Goal: Task Accomplishment & Management: Use online tool/utility

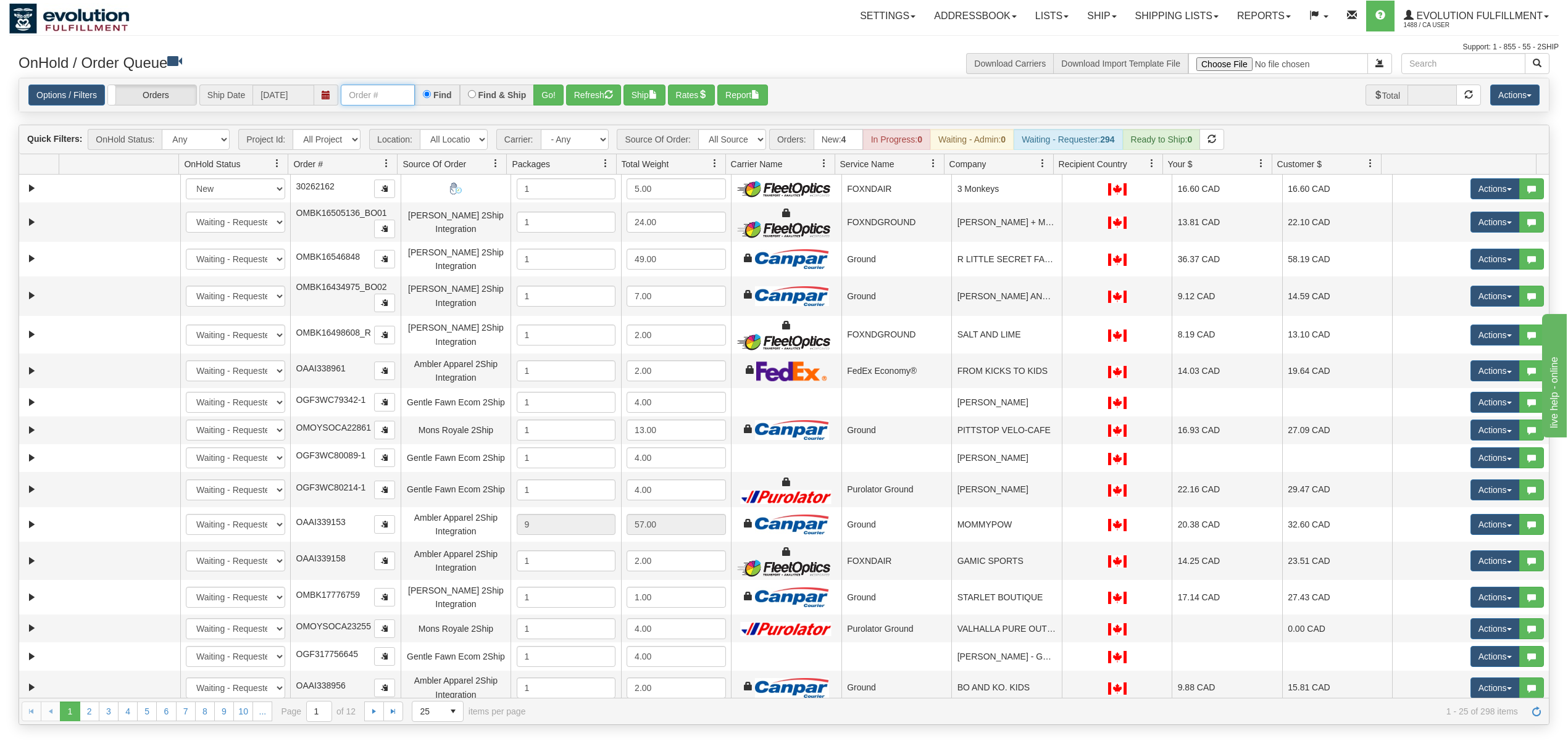
click at [379, 103] on input "text" at bounding box center [378, 95] width 74 height 21
click at [559, 91] on button "Go!" at bounding box center [548, 95] width 31 height 21
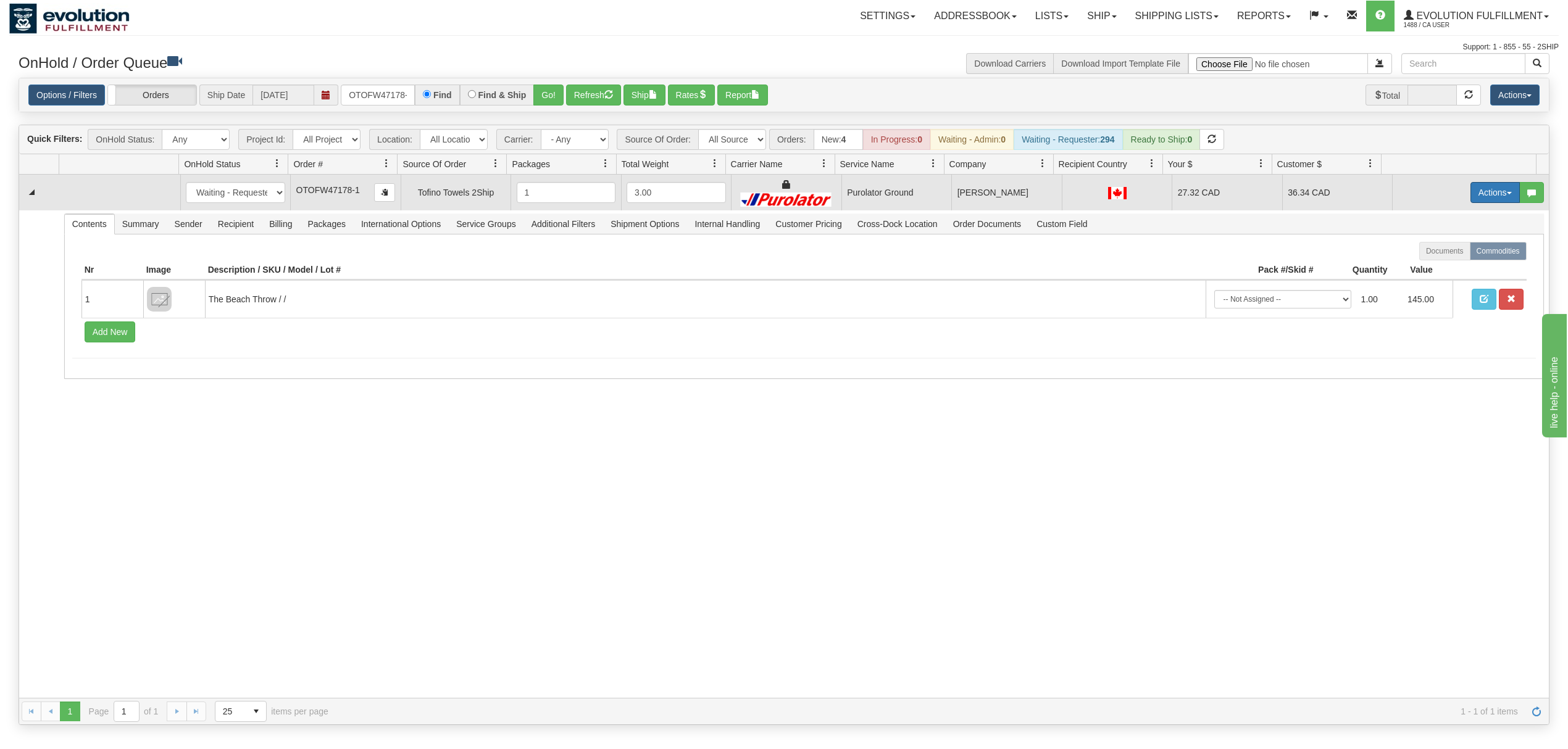
click at [1471, 190] on button "Actions" at bounding box center [1495, 193] width 49 height 21
click at [1441, 250] on span "Rate All Services" at bounding box center [1470, 248] width 74 height 10
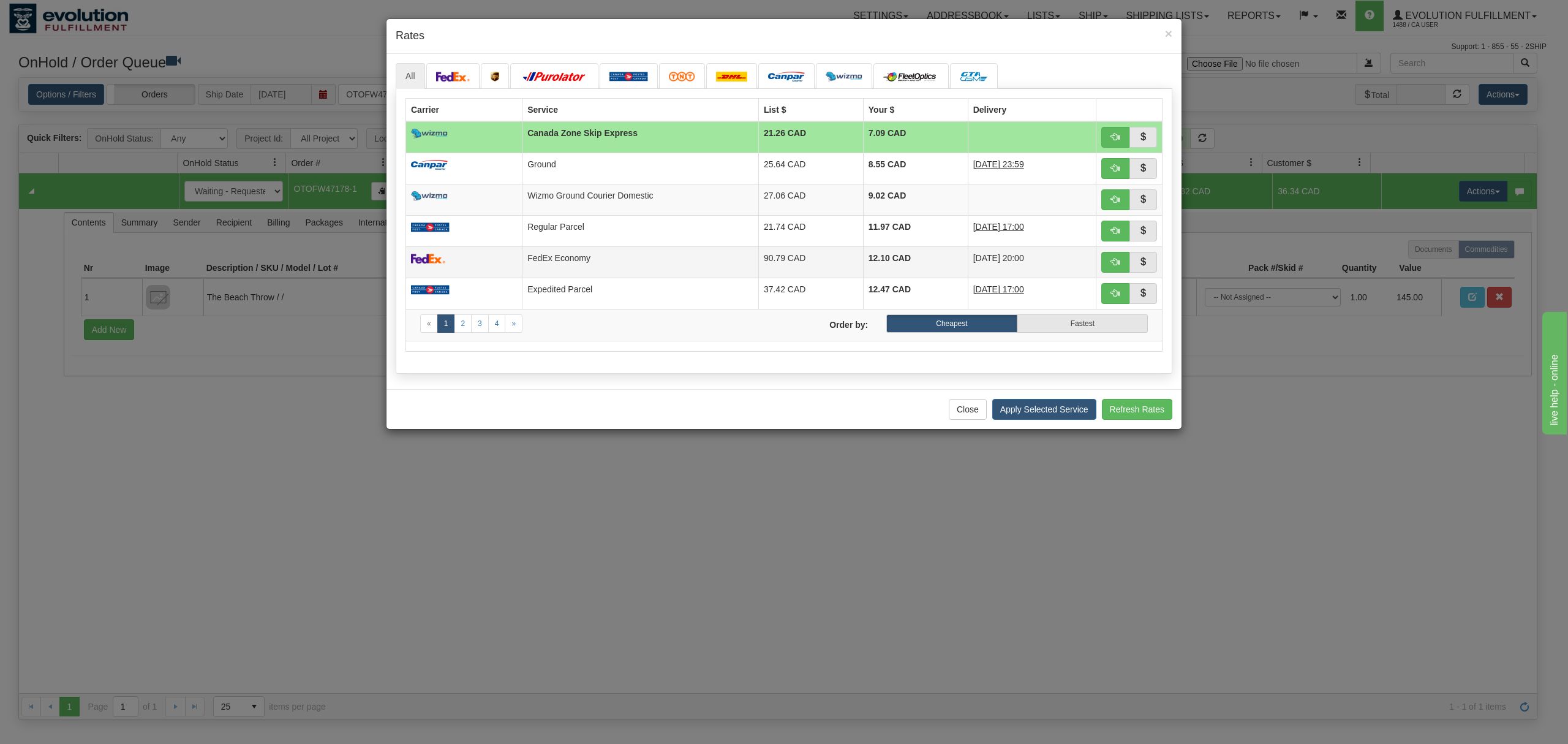
click at [595, 254] on td "FedEx Economy" at bounding box center [640, 262] width 237 height 32
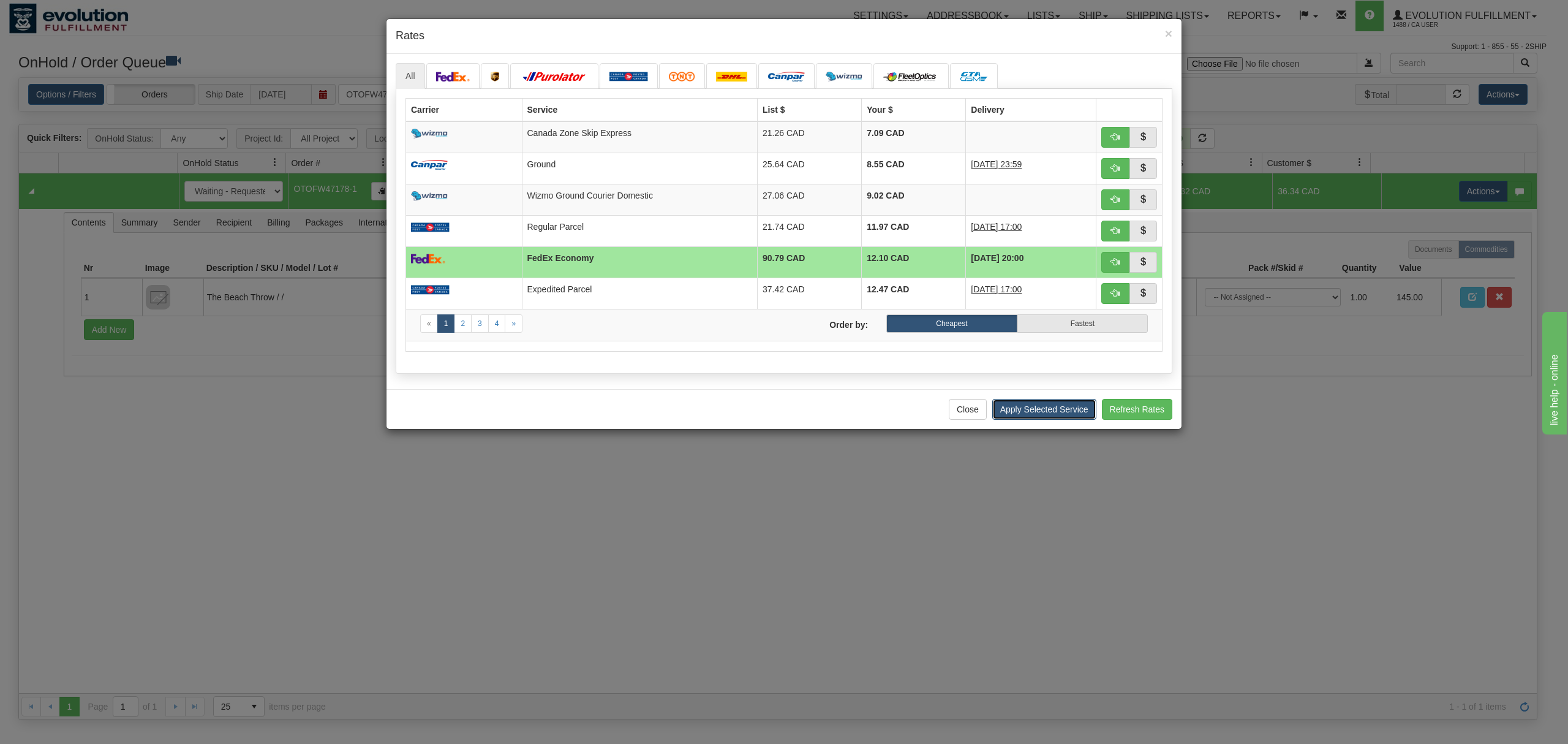
click at [1066, 413] on button "Apply Selected Service" at bounding box center [1044, 410] width 104 height 21
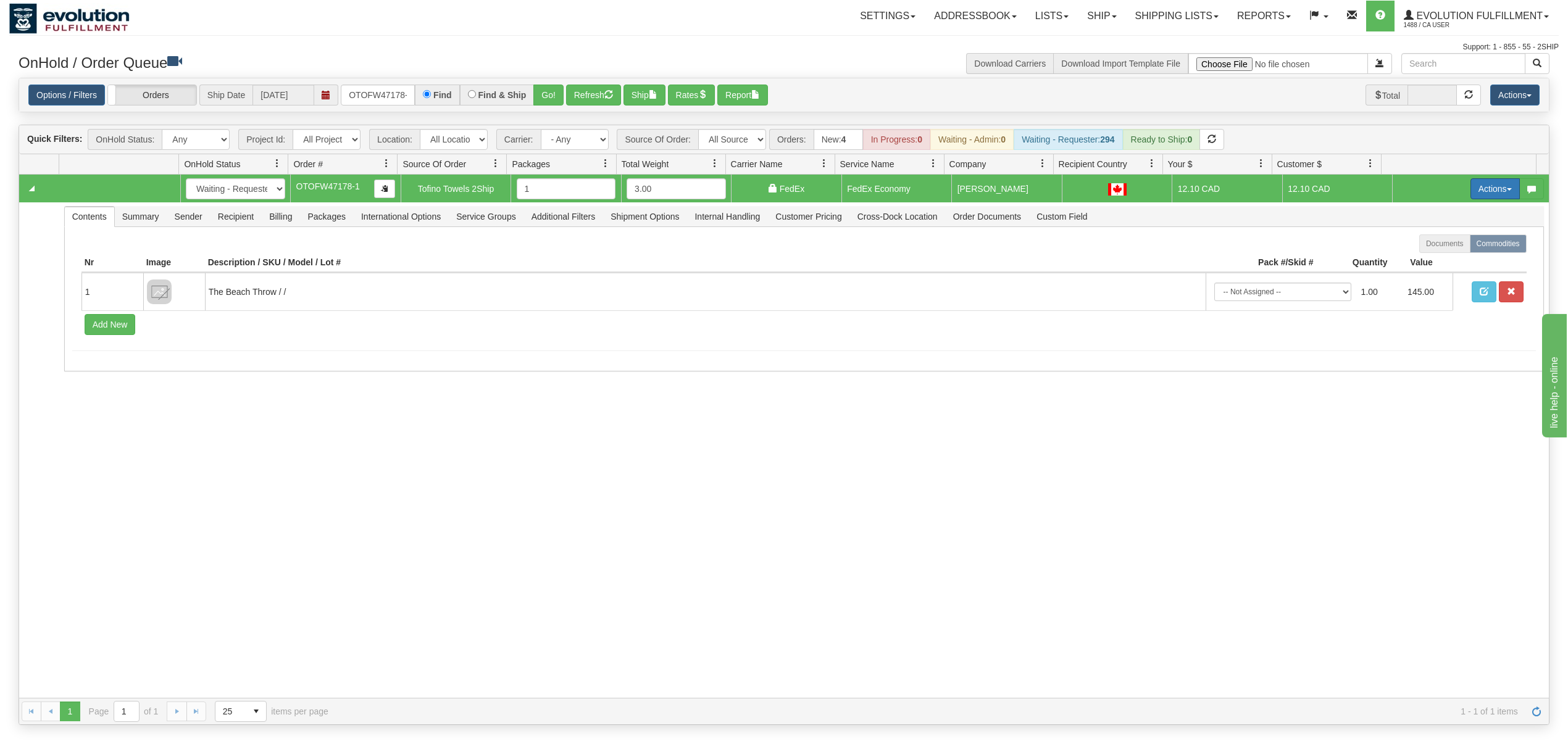
drag, startPoint x: 1477, startPoint y: 190, endPoint x: 1475, endPoint y: 200, distance: 10.2
click at [1477, 190] on button "Actions" at bounding box center [1495, 189] width 49 height 21
click at [1445, 265] on link "Ship" at bounding box center [1470, 261] width 99 height 16
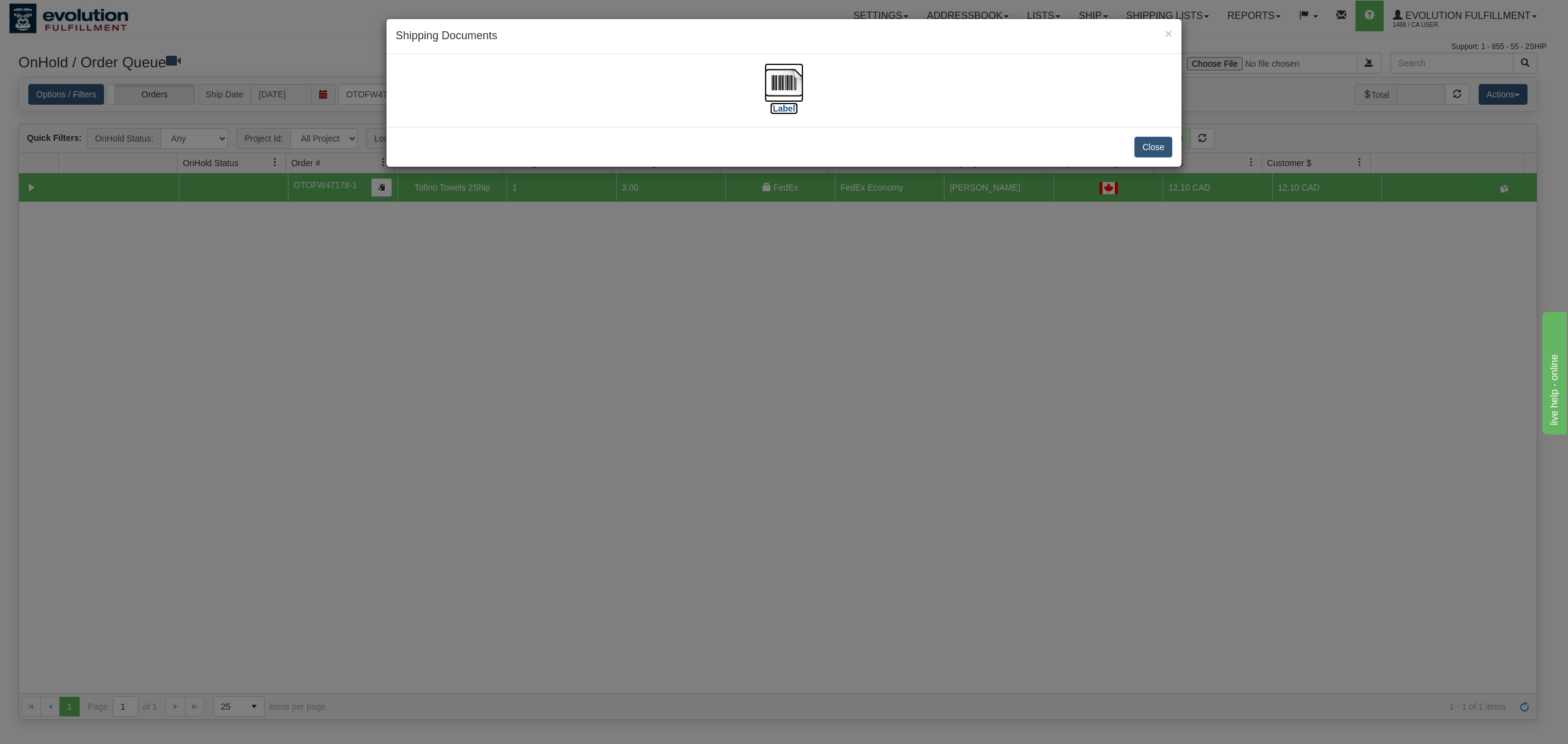
click at [774, 83] on img at bounding box center [784, 82] width 39 height 39
click at [1155, 147] on button "Close" at bounding box center [1153, 147] width 38 height 21
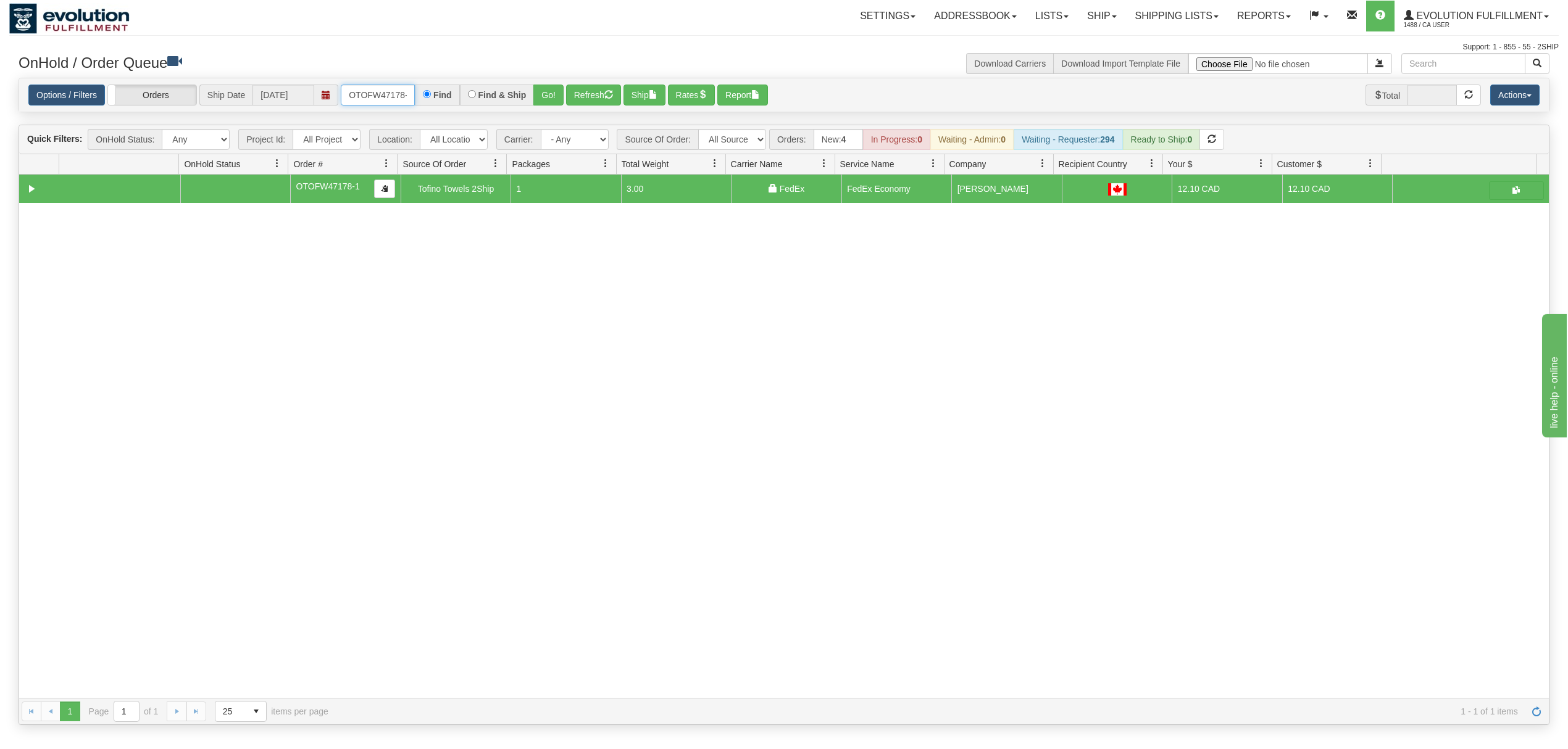
click at [385, 95] on input "OTOFW47178-1" at bounding box center [378, 95] width 74 height 21
drag, startPoint x: 383, startPoint y: 95, endPoint x: 376, endPoint y: 95, distance: 7.0
click at [380, 95] on input "OTOFW47178-1" at bounding box center [378, 95] width 74 height 21
click at [556, 100] on button "Go!" at bounding box center [548, 95] width 31 height 21
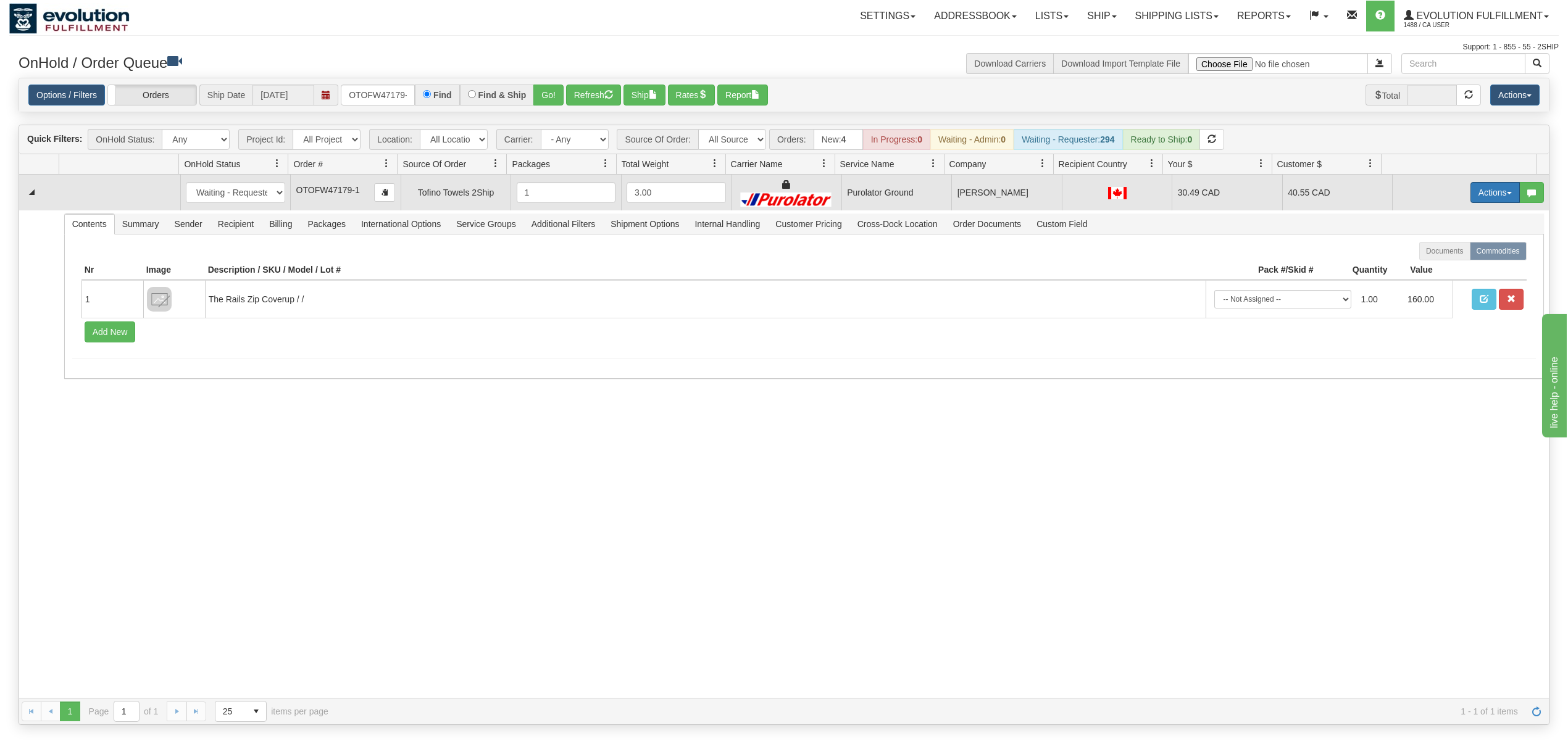
click at [1478, 188] on button "Actions" at bounding box center [1495, 193] width 49 height 21
click at [1467, 248] on span "Rate All Services" at bounding box center [1470, 248] width 74 height 10
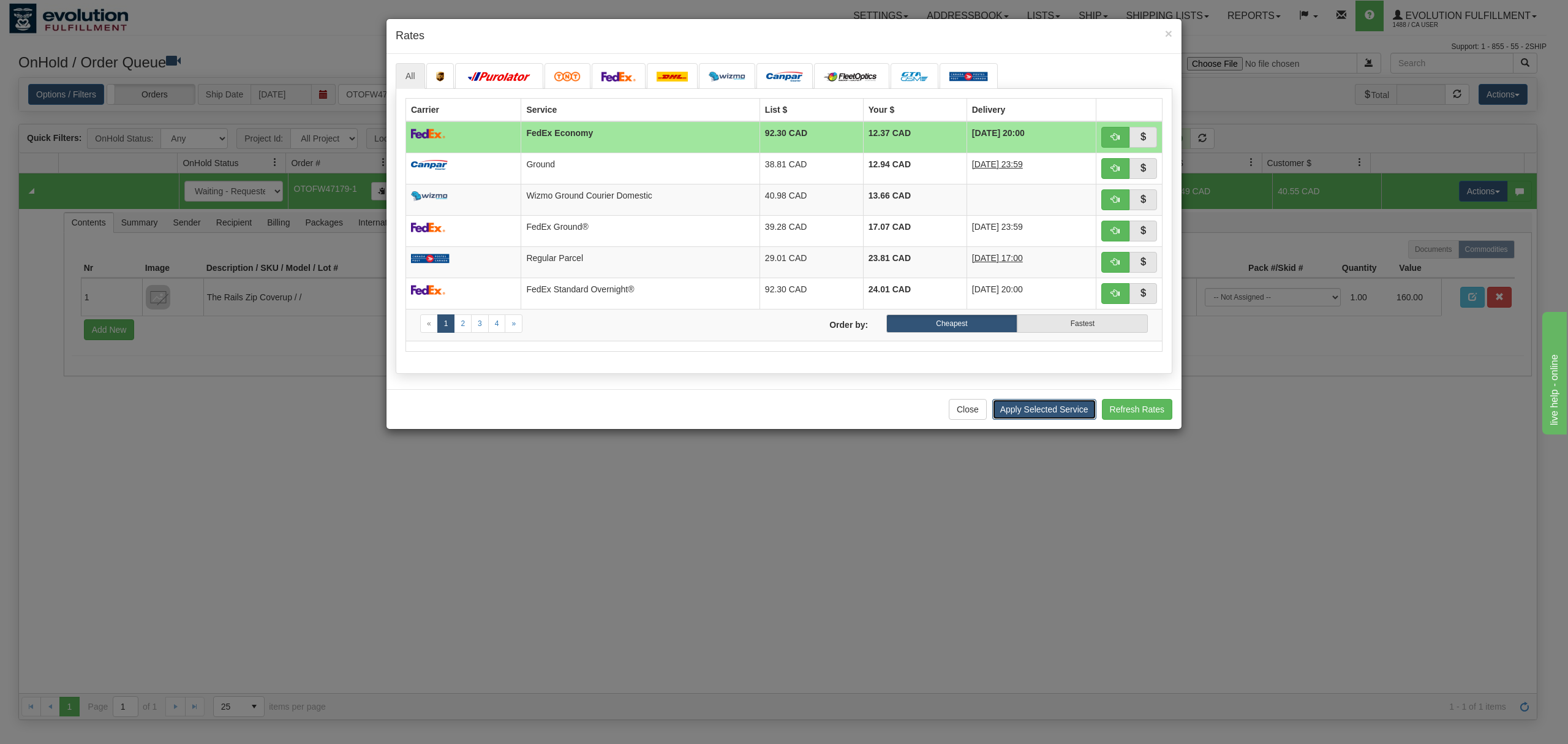
click at [1045, 412] on button "Apply Selected Service" at bounding box center [1044, 410] width 104 height 21
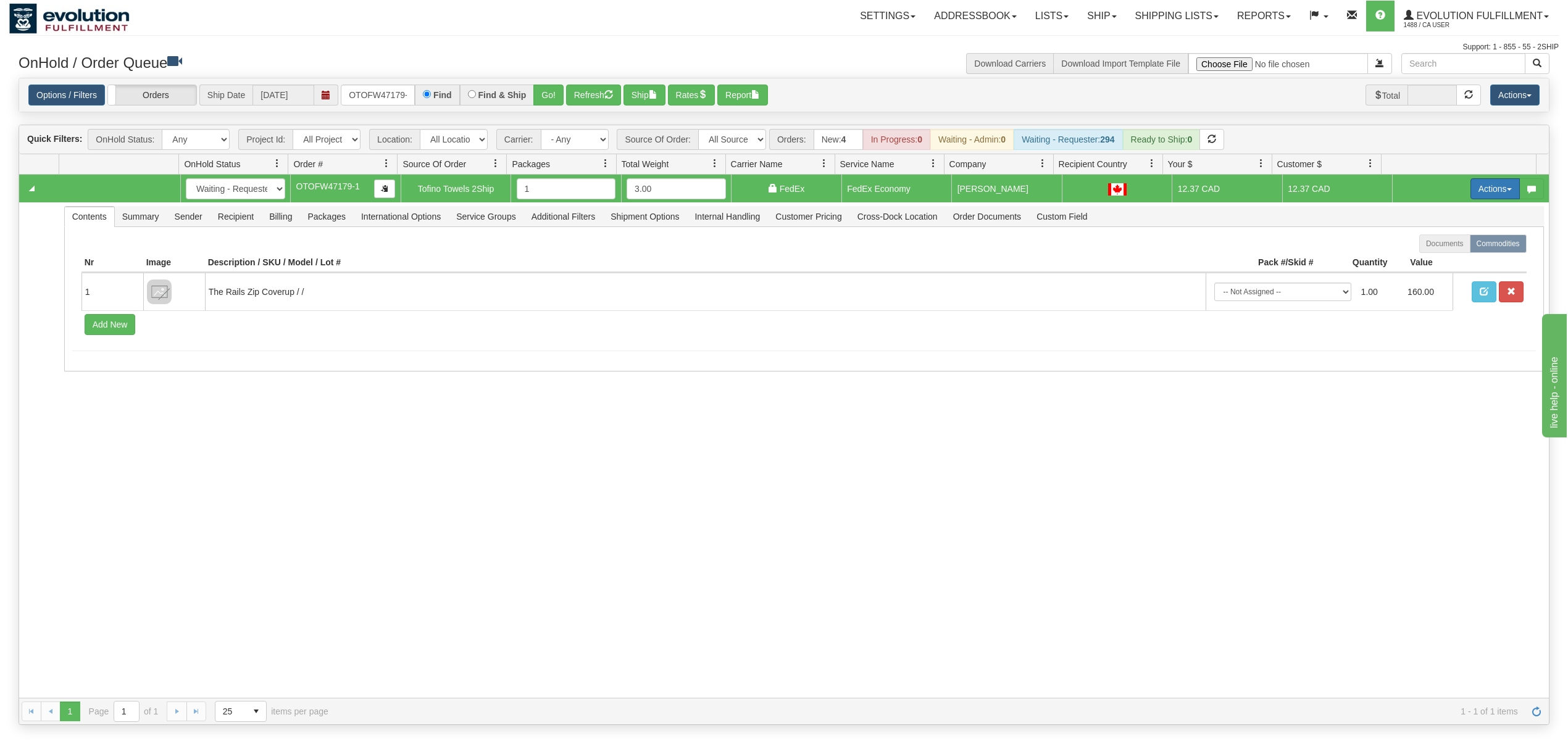
click at [1494, 187] on button "Actions" at bounding box center [1495, 189] width 49 height 21
click at [1433, 261] on span "Ship" at bounding box center [1446, 261] width 26 height 10
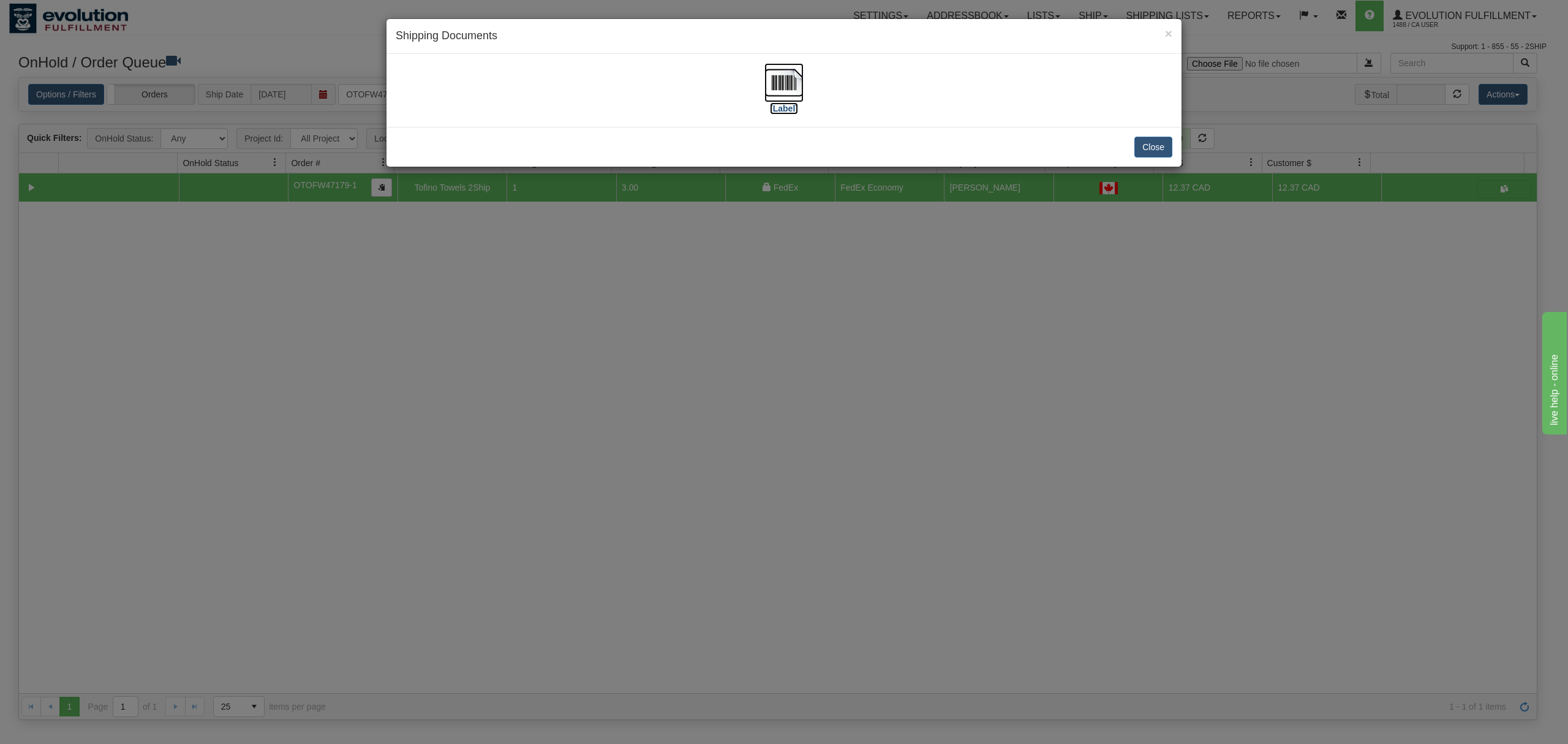
click at [796, 87] on img at bounding box center [784, 82] width 39 height 39
click at [1149, 153] on button "Close" at bounding box center [1153, 147] width 38 height 21
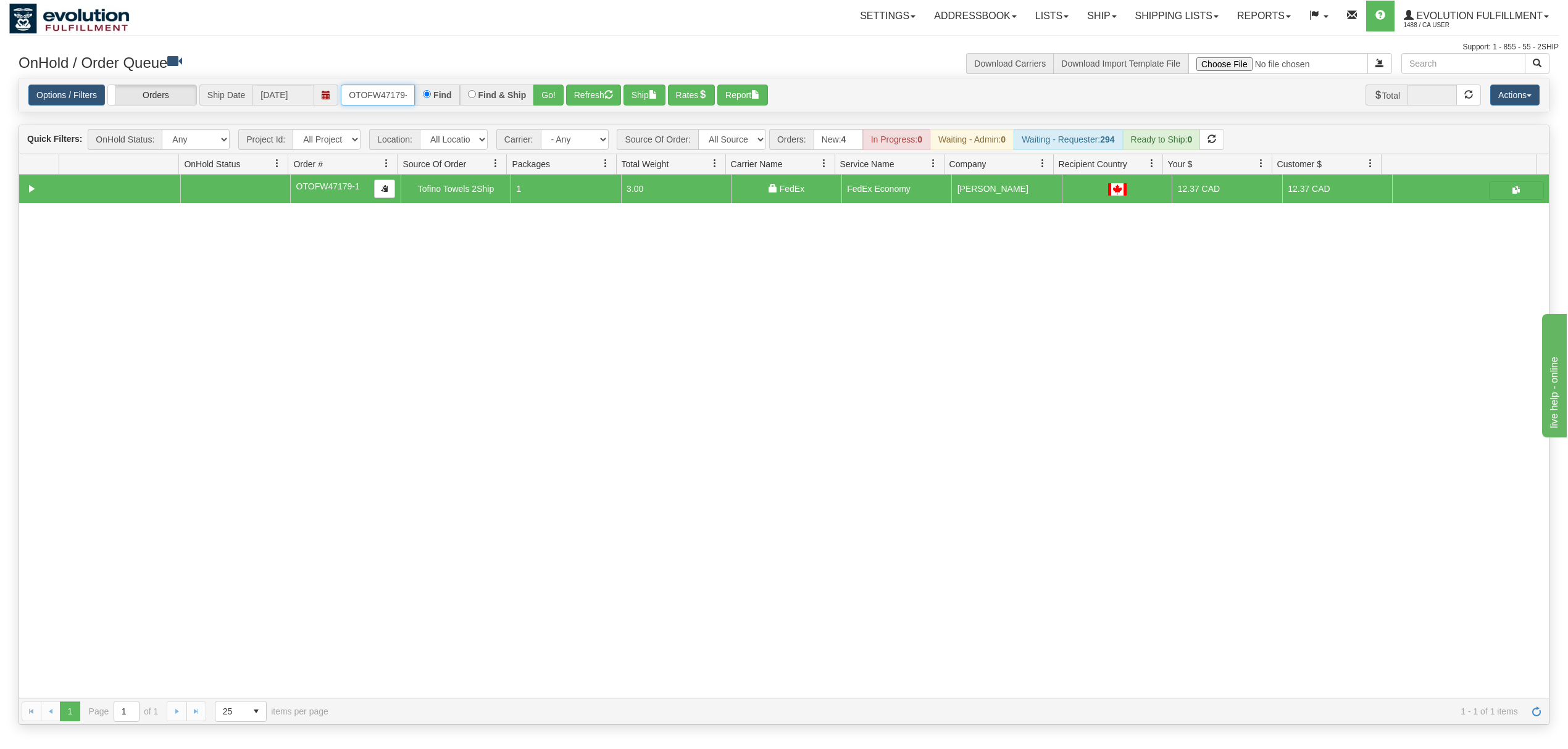
click at [396, 96] on input "OTOFW47179-1" at bounding box center [378, 95] width 74 height 21
click at [563, 96] on button "Go!" at bounding box center [548, 95] width 31 height 21
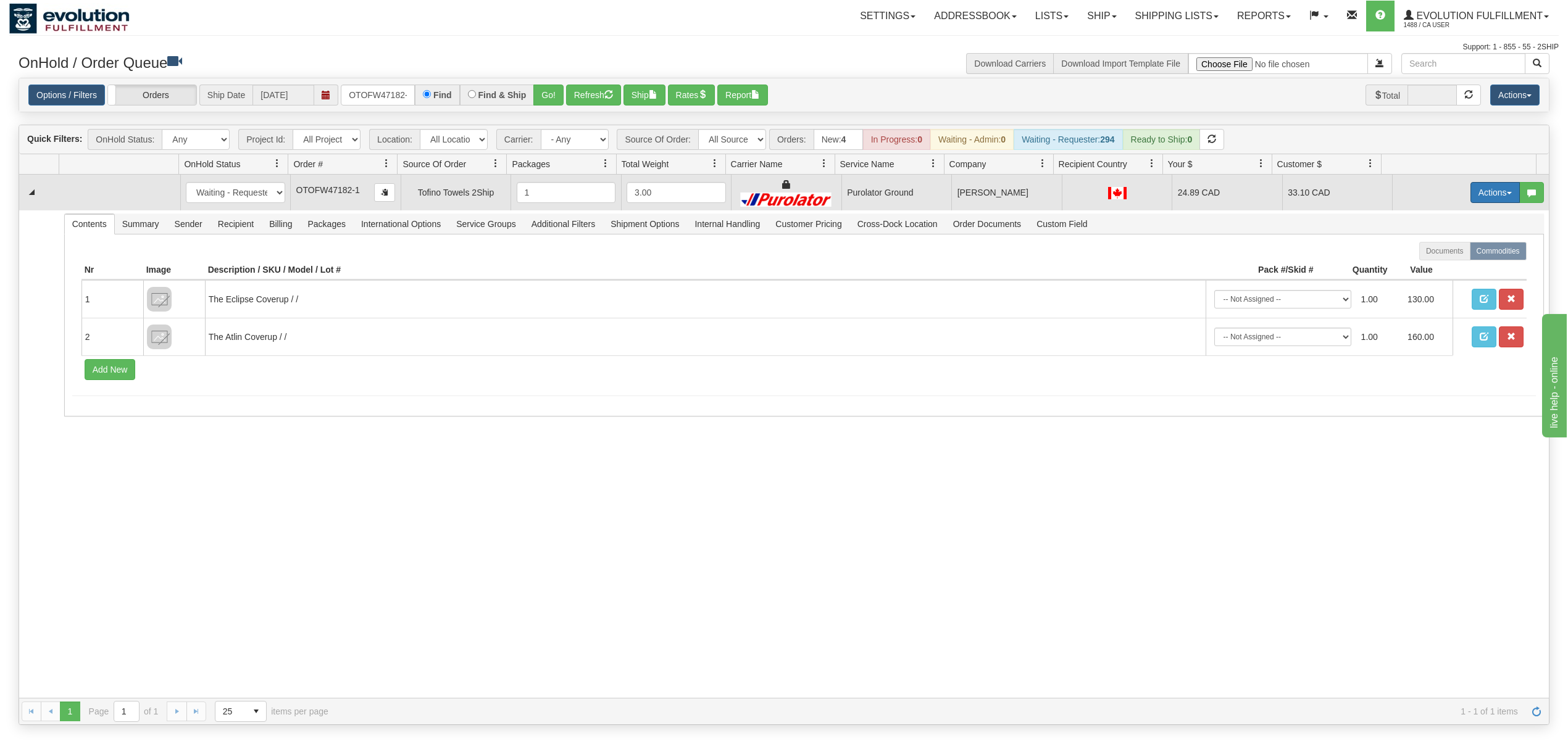
click at [1500, 193] on button "Actions" at bounding box center [1495, 193] width 49 height 21
click at [1440, 253] on span "Rate All Services" at bounding box center [1470, 248] width 74 height 10
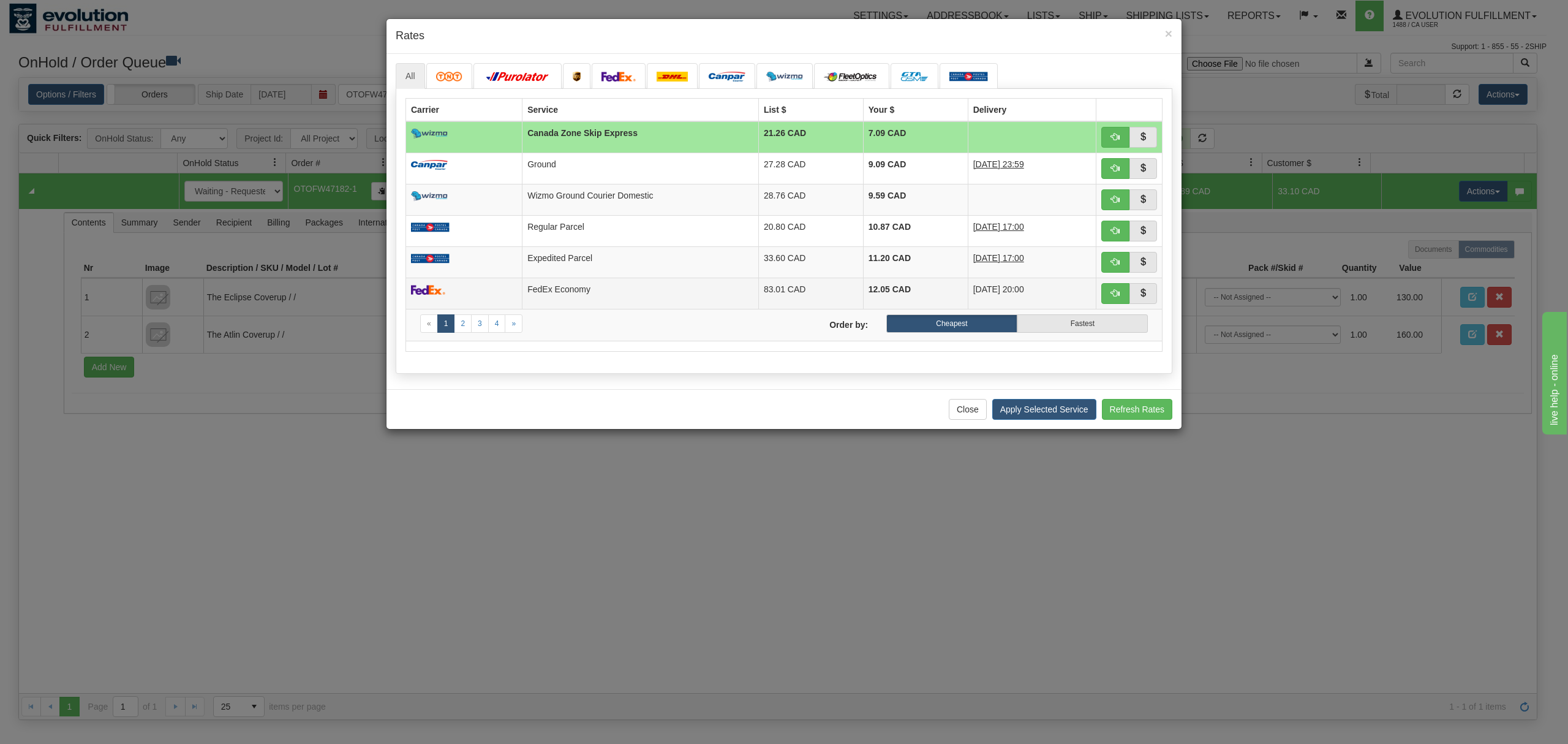
drag, startPoint x: 657, startPoint y: 295, endPoint x: 684, endPoint y: 300, distance: 27.5
click at [656, 295] on td "FedEx Economy" at bounding box center [640, 293] width 237 height 32
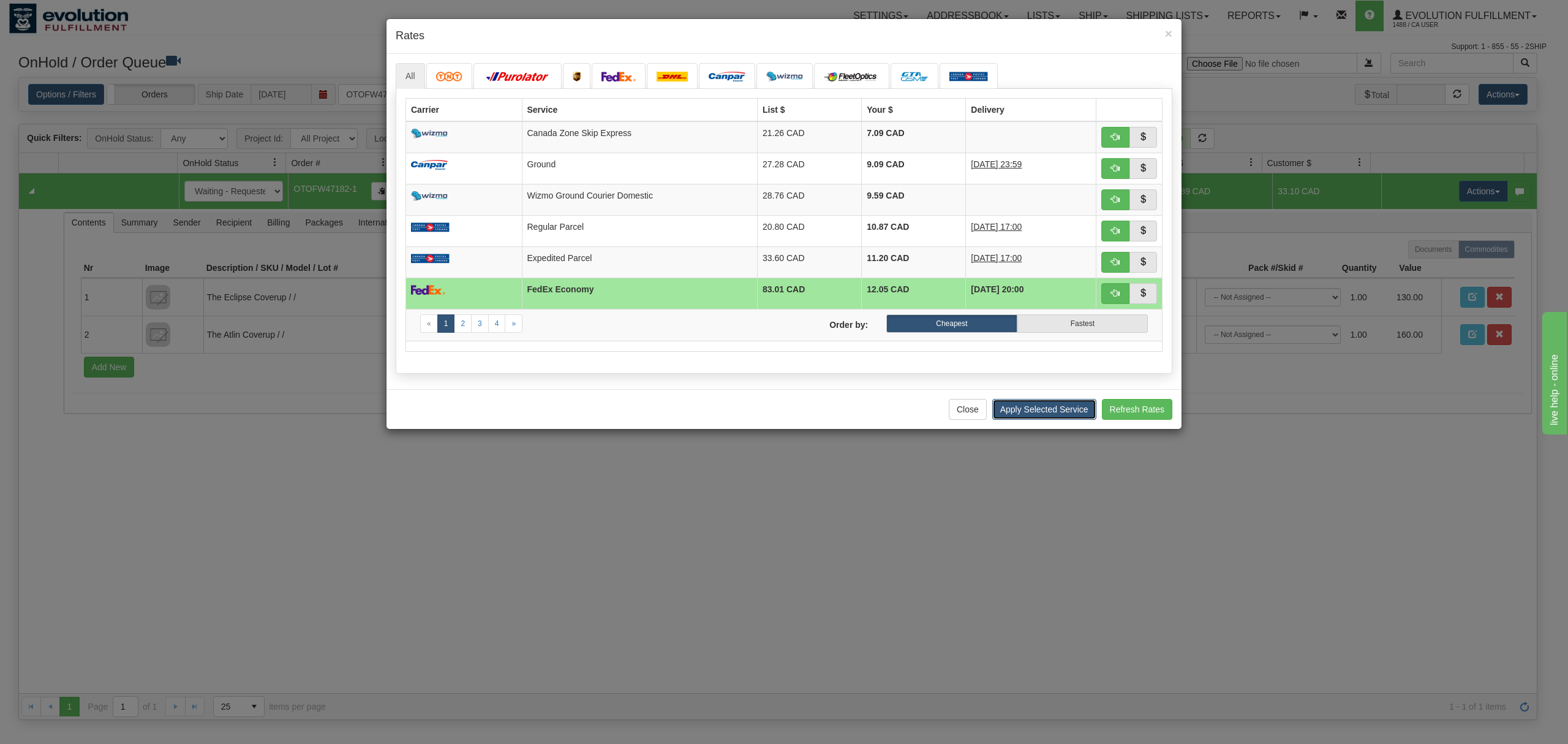
click at [1052, 418] on button "Apply Selected Service" at bounding box center [1044, 410] width 104 height 21
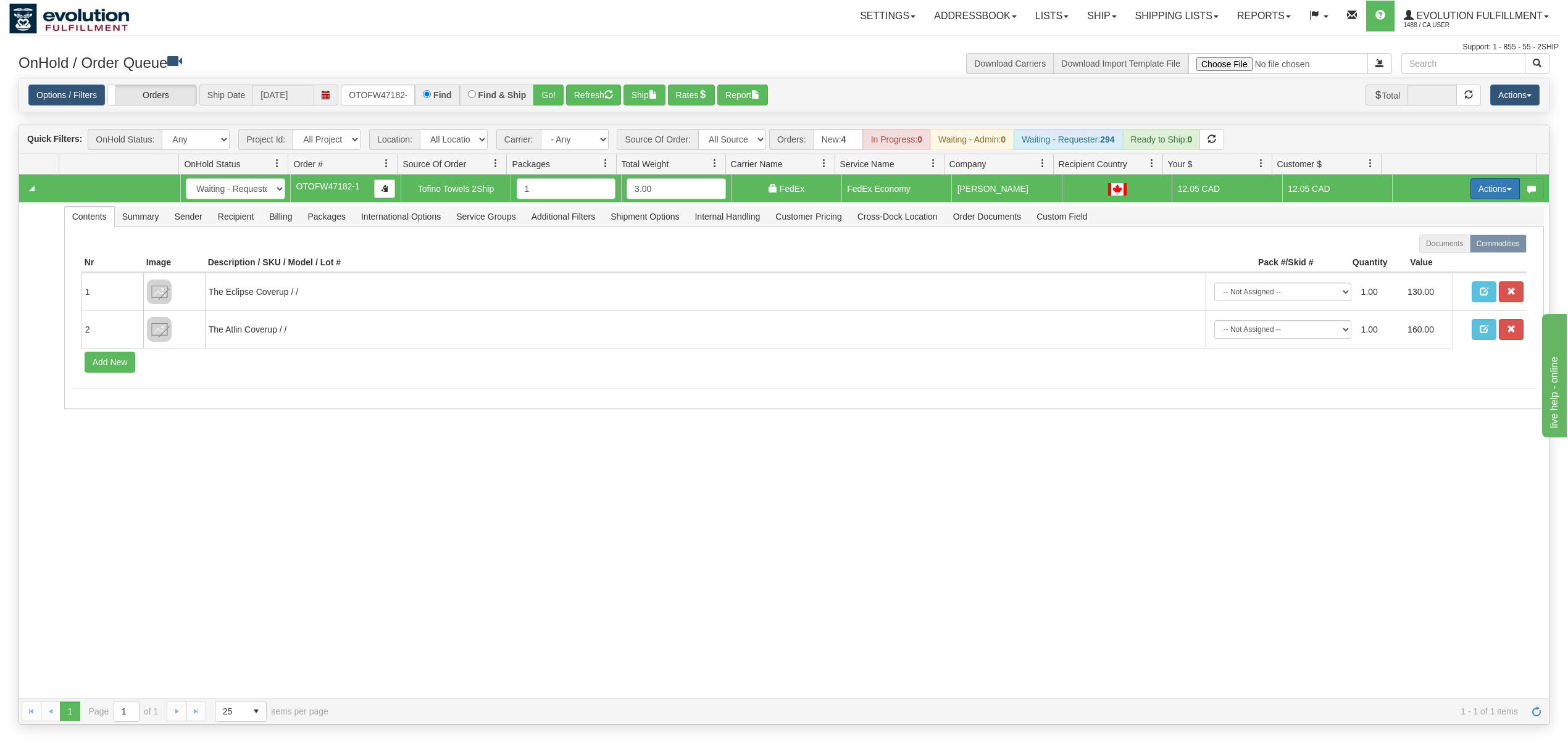
click at [1481, 190] on button "Actions" at bounding box center [1495, 189] width 49 height 21
click at [1433, 256] on link "Ship" at bounding box center [1470, 261] width 99 height 16
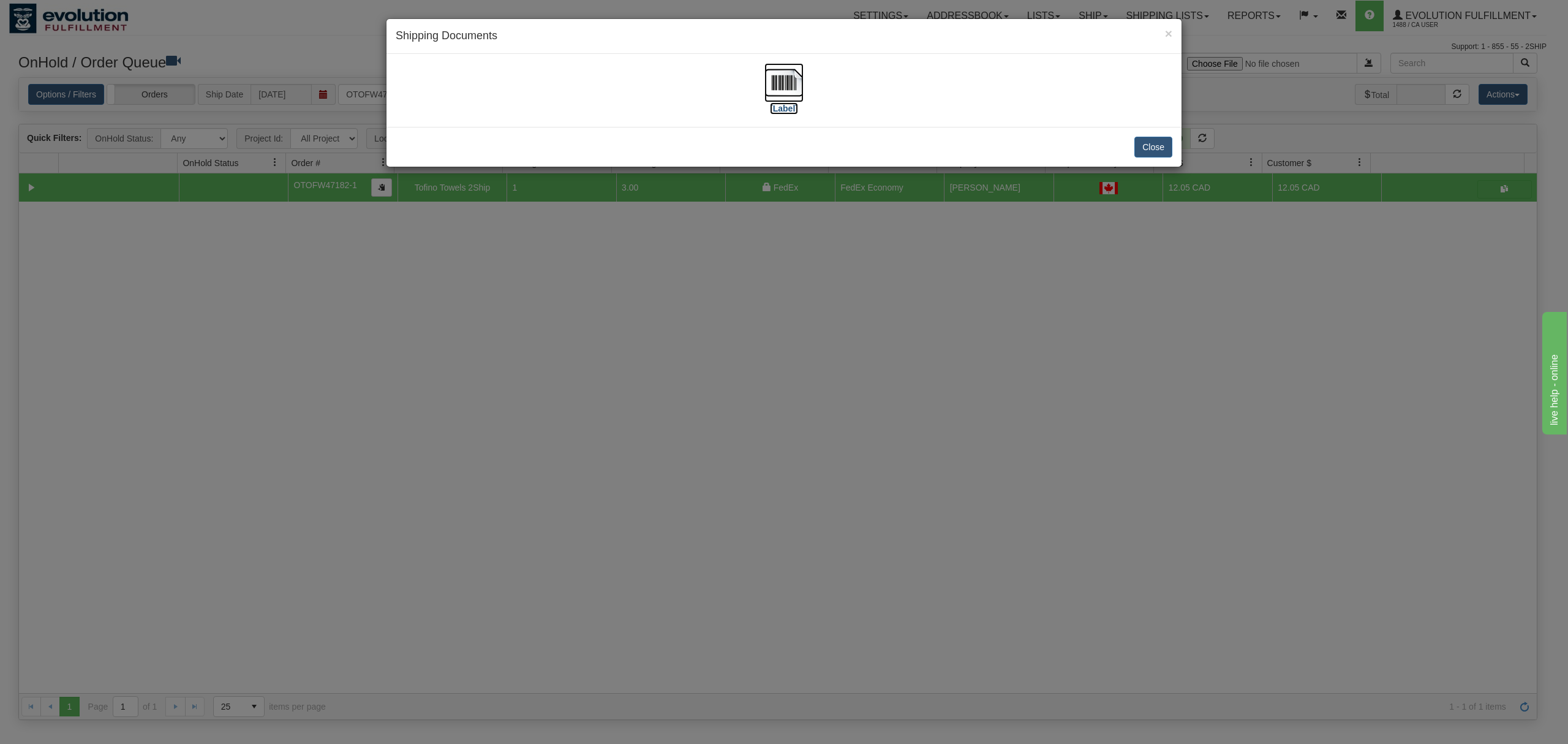
click at [778, 84] on img at bounding box center [784, 82] width 39 height 39
drag, startPoint x: 1143, startPoint y: 147, endPoint x: 1150, endPoint y: 133, distance: 15.7
click at [1144, 147] on button "Close" at bounding box center [1153, 147] width 38 height 21
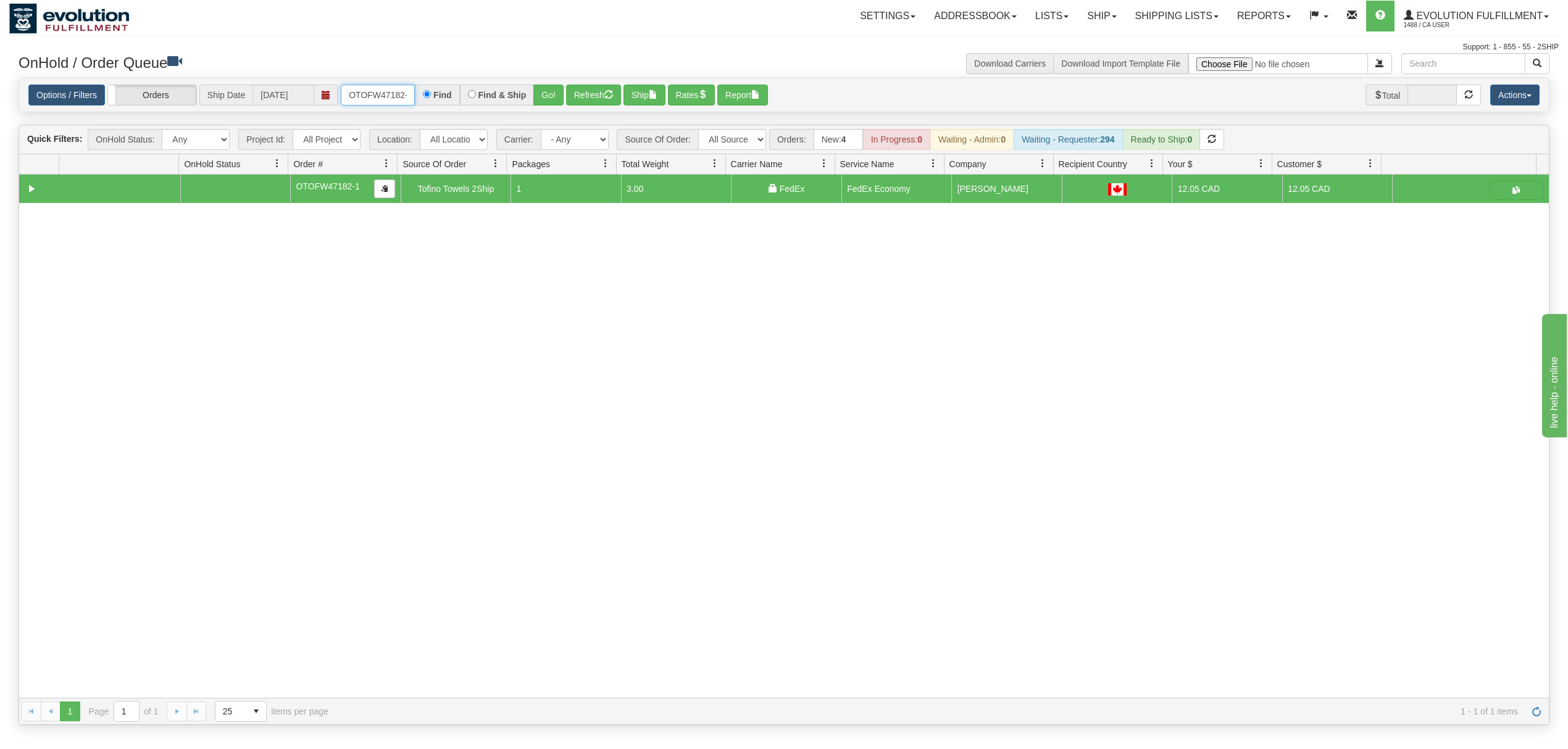
click at [370, 98] on input "OTOFW47182-1" at bounding box center [378, 95] width 74 height 21
click at [371, 98] on input "OTOFW47182-1" at bounding box center [378, 95] width 74 height 21
click at [550, 100] on button "Go!" at bounding box center [548, 95] width 31 height 21
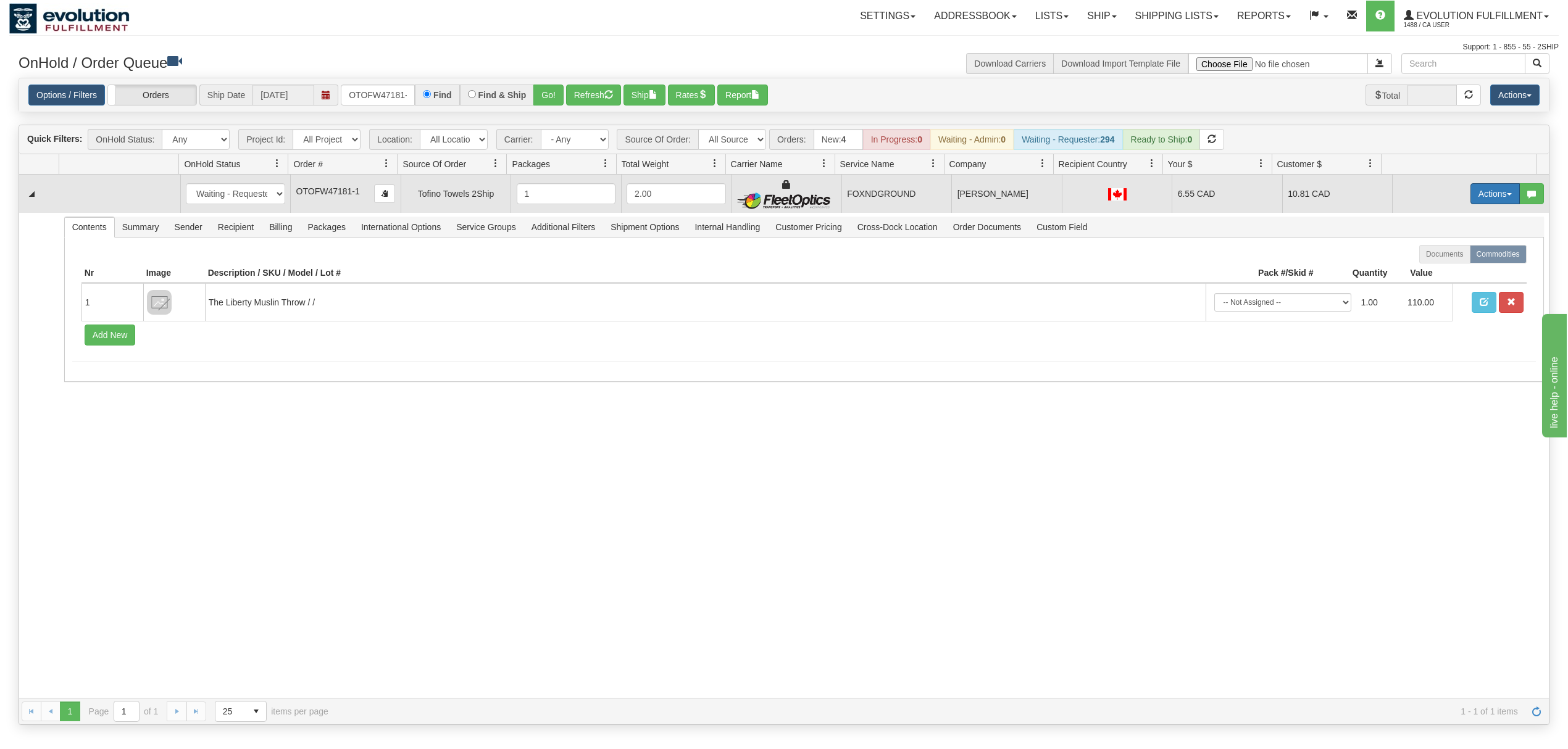
click at [1492, 193] on button "Actions" at bounding box center [1495, 194] width 49 height 21
click at [1433, 269] on span "Ship" at bounding box center [1446, 266] width 26 height 10
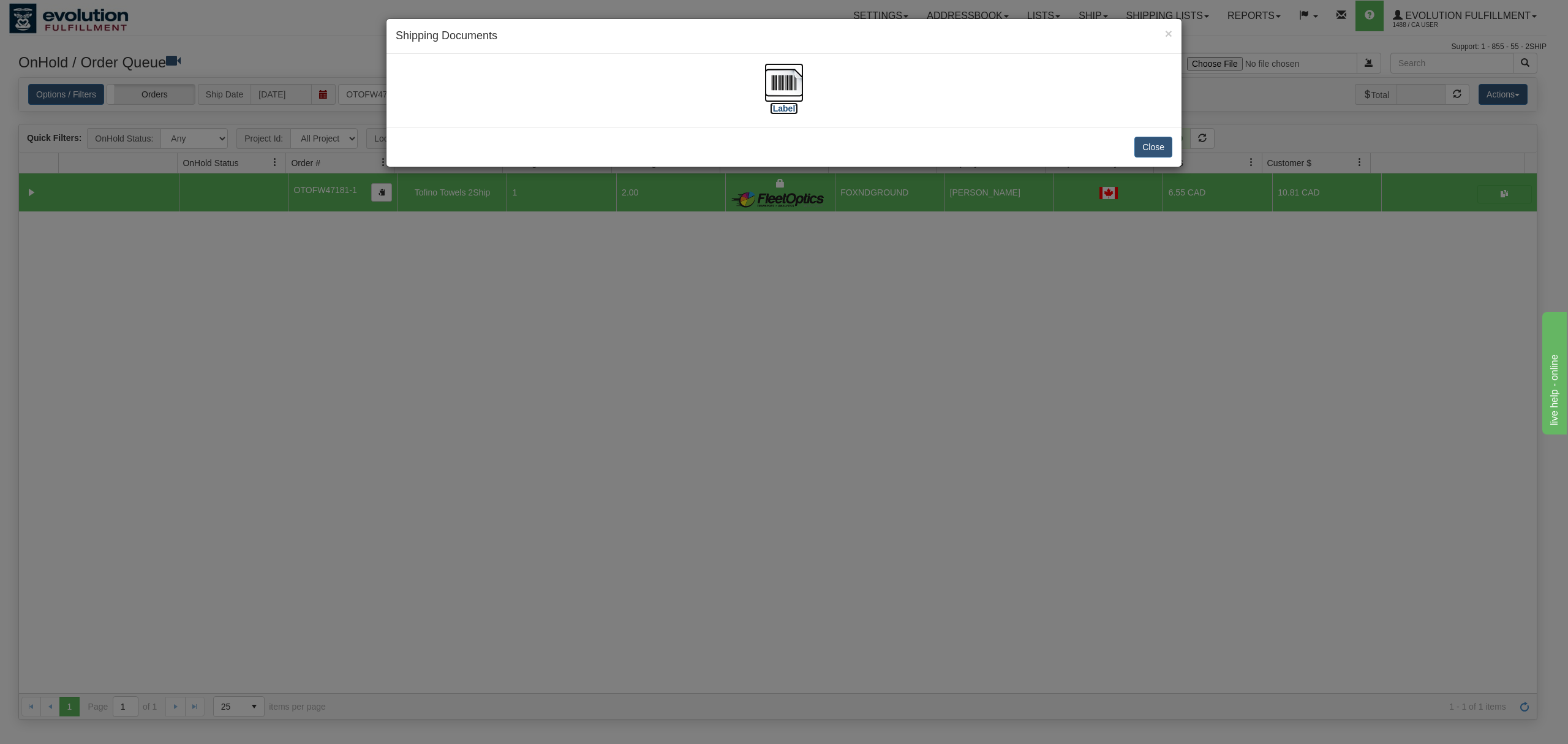
click at [790, 86] on img at bounding box center [784, 82] width 39 height 39
click at [1153, 143] on button "Close" at bounding box center [1153, 147] width 38 height 21
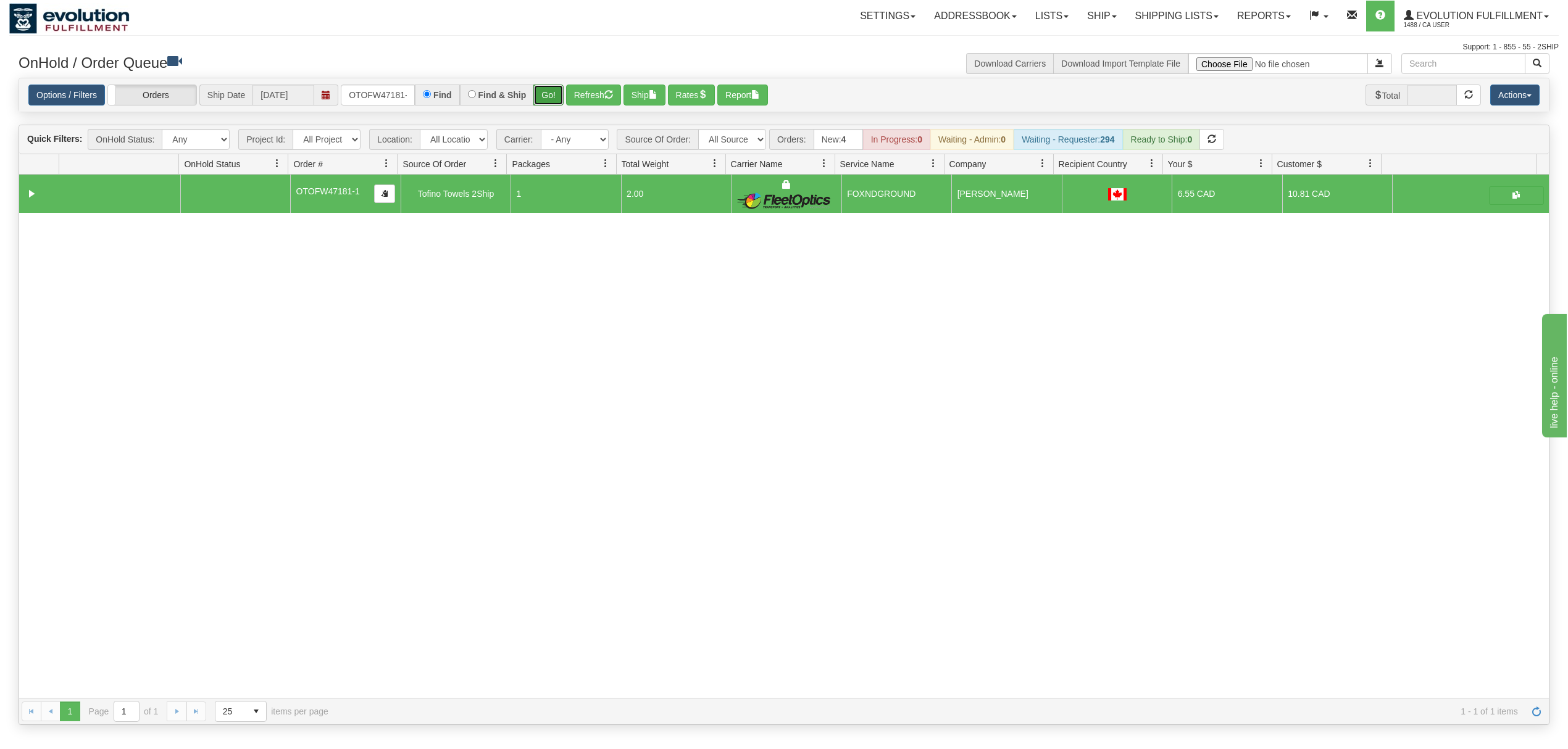
click at [543, 91] on button "Go!" at bounding box center [548, 95] width 31 height 21
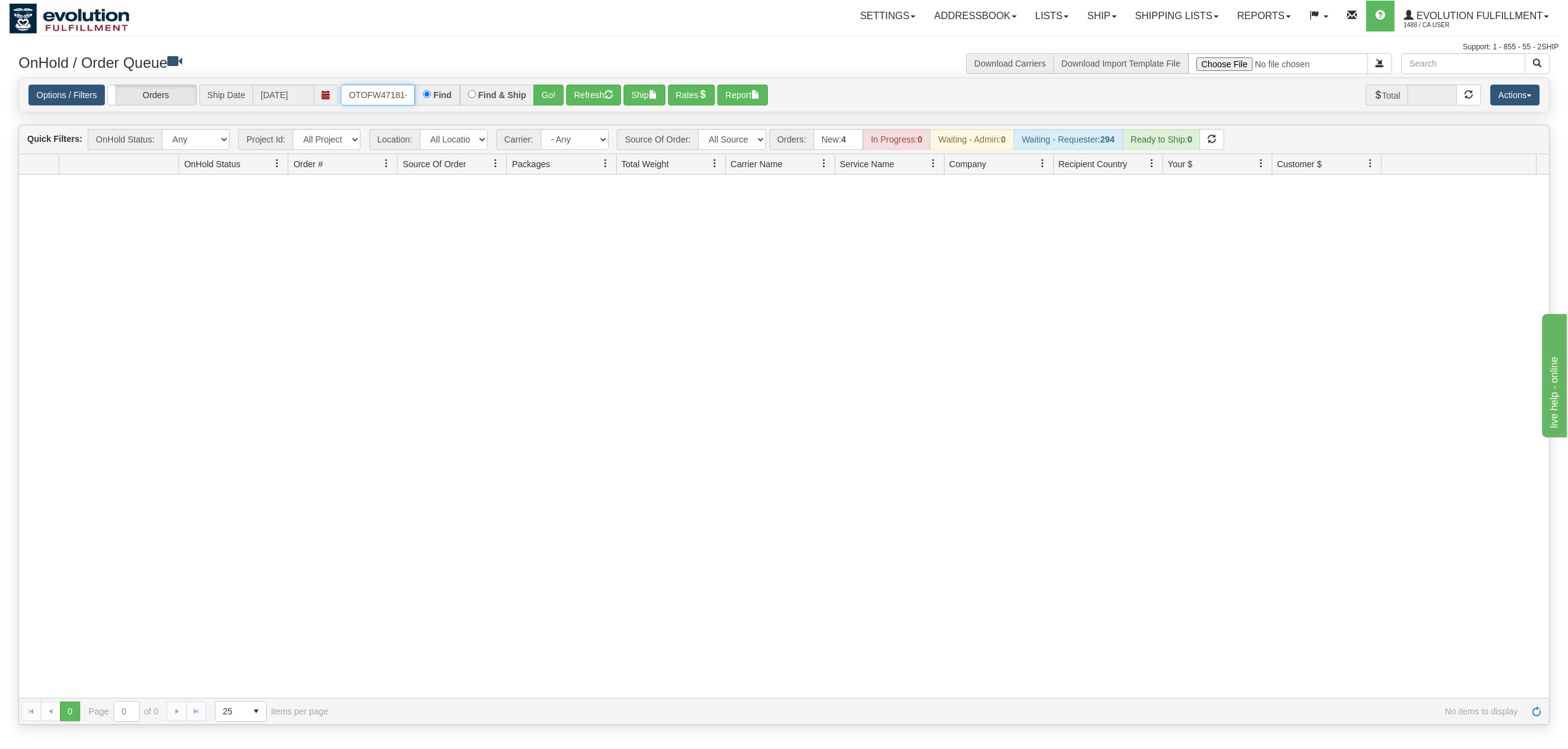
scroll to position [0, 6]
drag, startPoint x: 344, startPoint y: 87, endPoint x: 492, endPoint y: 79, distance: 148.2
click at [492, 79] on div "Options / Filters Group Shipments Orders Ship Date 10/10/2025 OTOFW47181-1 Find…" at bounding box center [784, 95] width 1530 height 34
click at [555, 95] on button "Go!" at bounding box center [548, 95] width 31 height 21
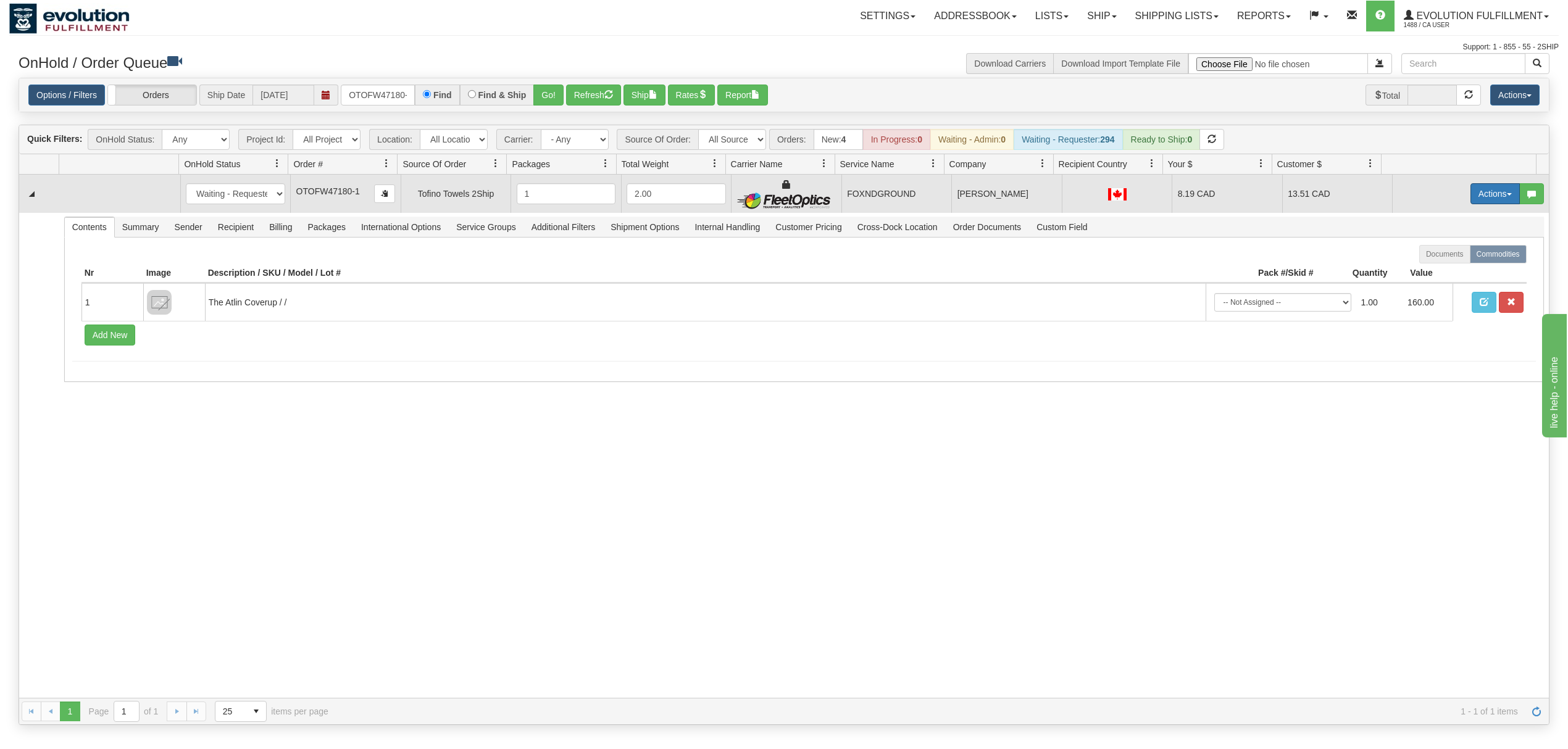
click at [1480, 188] on button "Actions" at bounding box center [1495, 194] width 49 height 21
click at [1438, 269] on span "Ship" at bounding box center [1446, 266] width 26 height 10
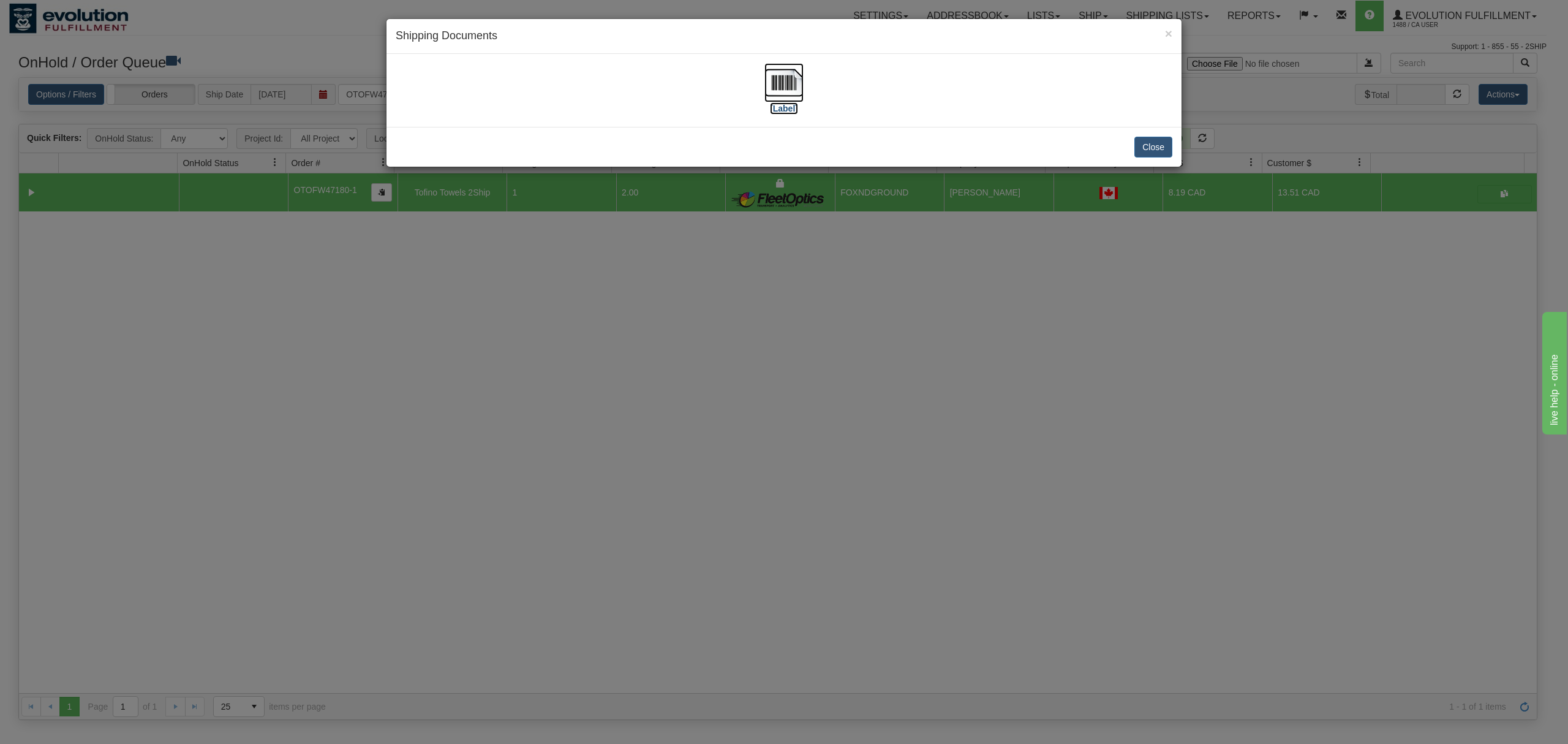
click at [786, 74] on img at bounding box center [784, 82] width 39 height 39
click at [1143, 147] on button "Close" at bounding box center [1153, 147] width 38 height 21
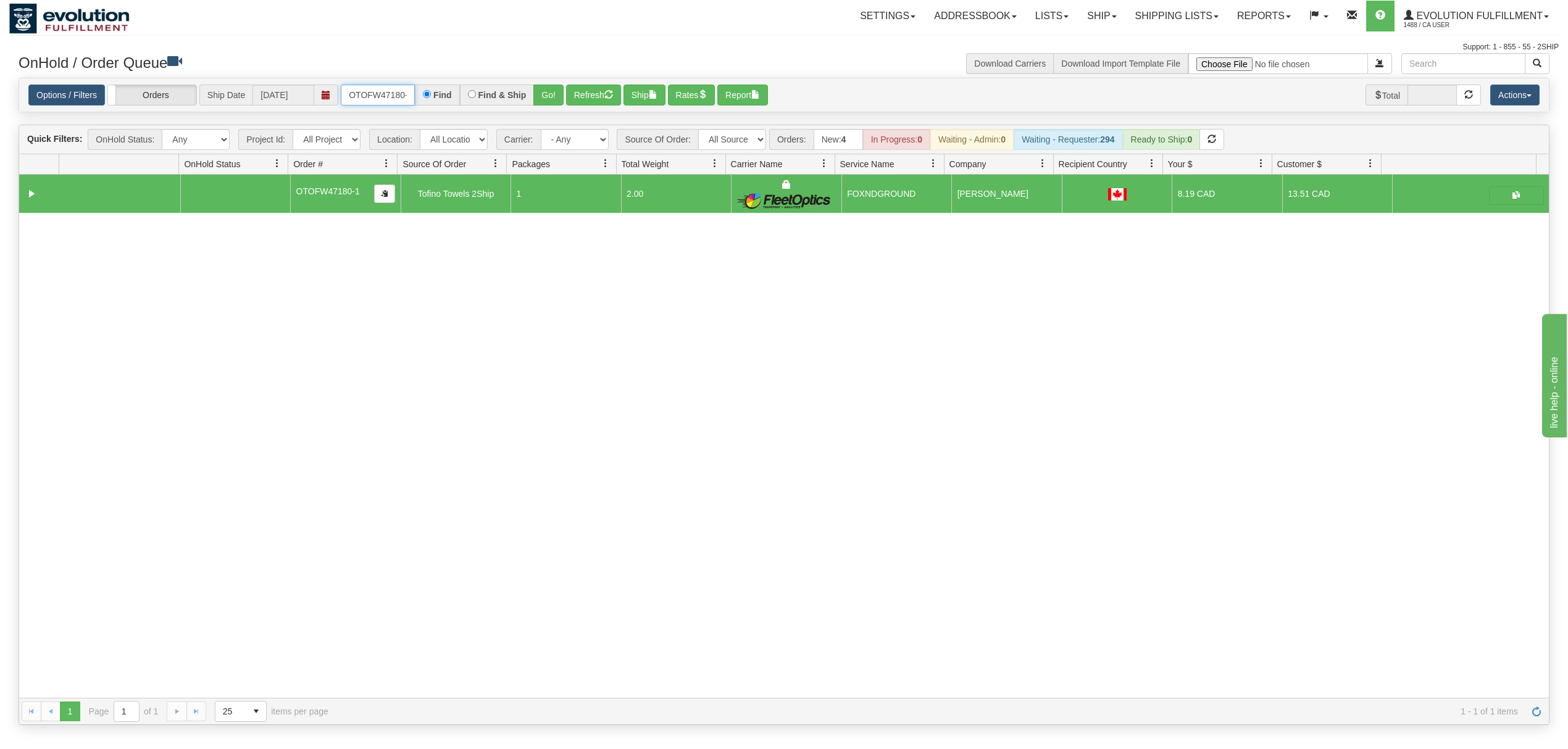
click at [384, 91] on input "OTOFW47180-1" at bounding box center [378, 95] width 74 height 21
click at [564, 94] on button "Go!" at bounding box center [548, 95] width 31 height 21
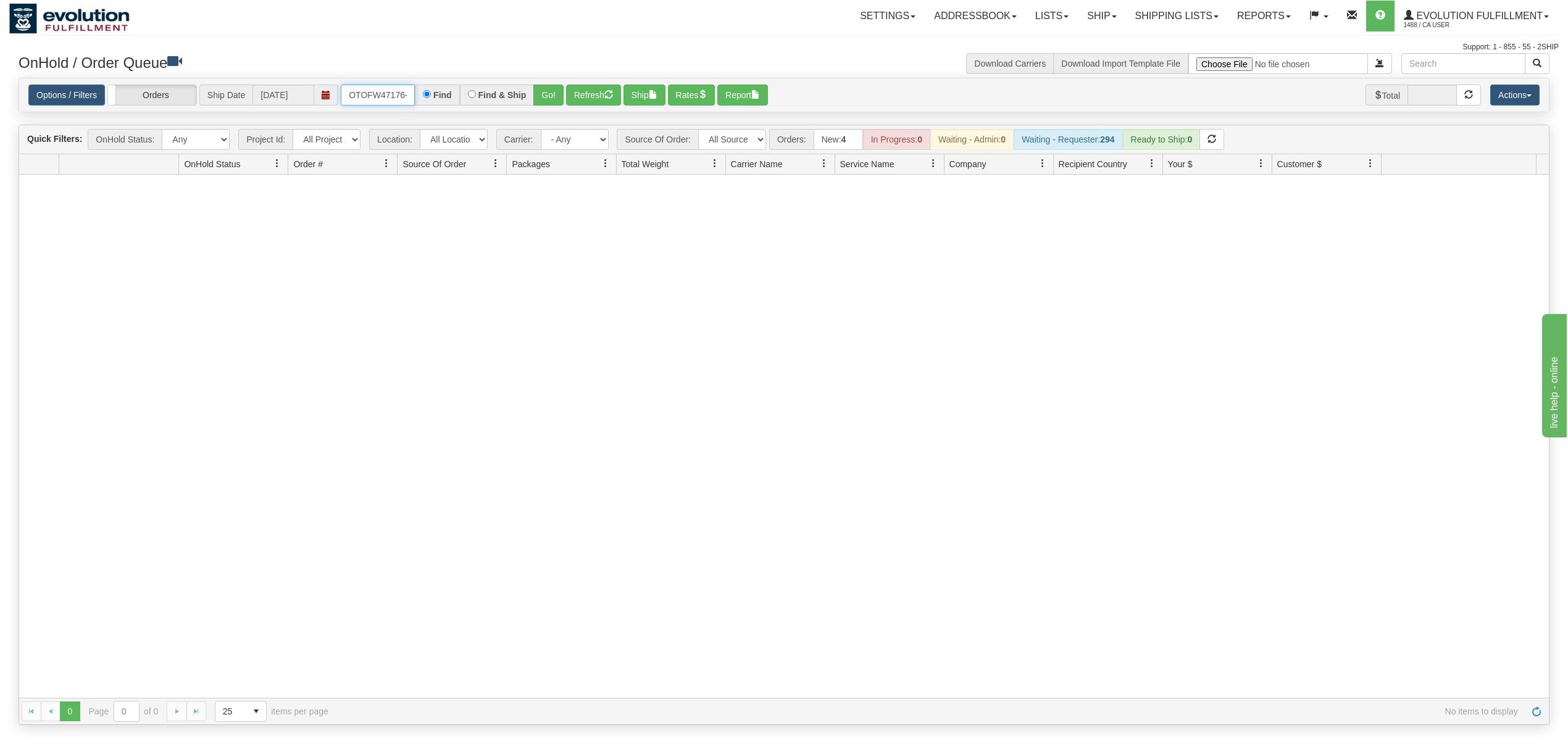
scroll to position [0, 14]
drag, startPoint x: 353, startPoint y: 98, endPoint x: 463, endPoint y: 95, distance: 110.0
click at [459, 95] on div "OTOFW47176-1-1 Find Find & Ship Go!" at bounding box center [453, 95] width 223 height 21
click at [564, 94] on button "Go!" at bounding box center [548, 95] width 31 height 21
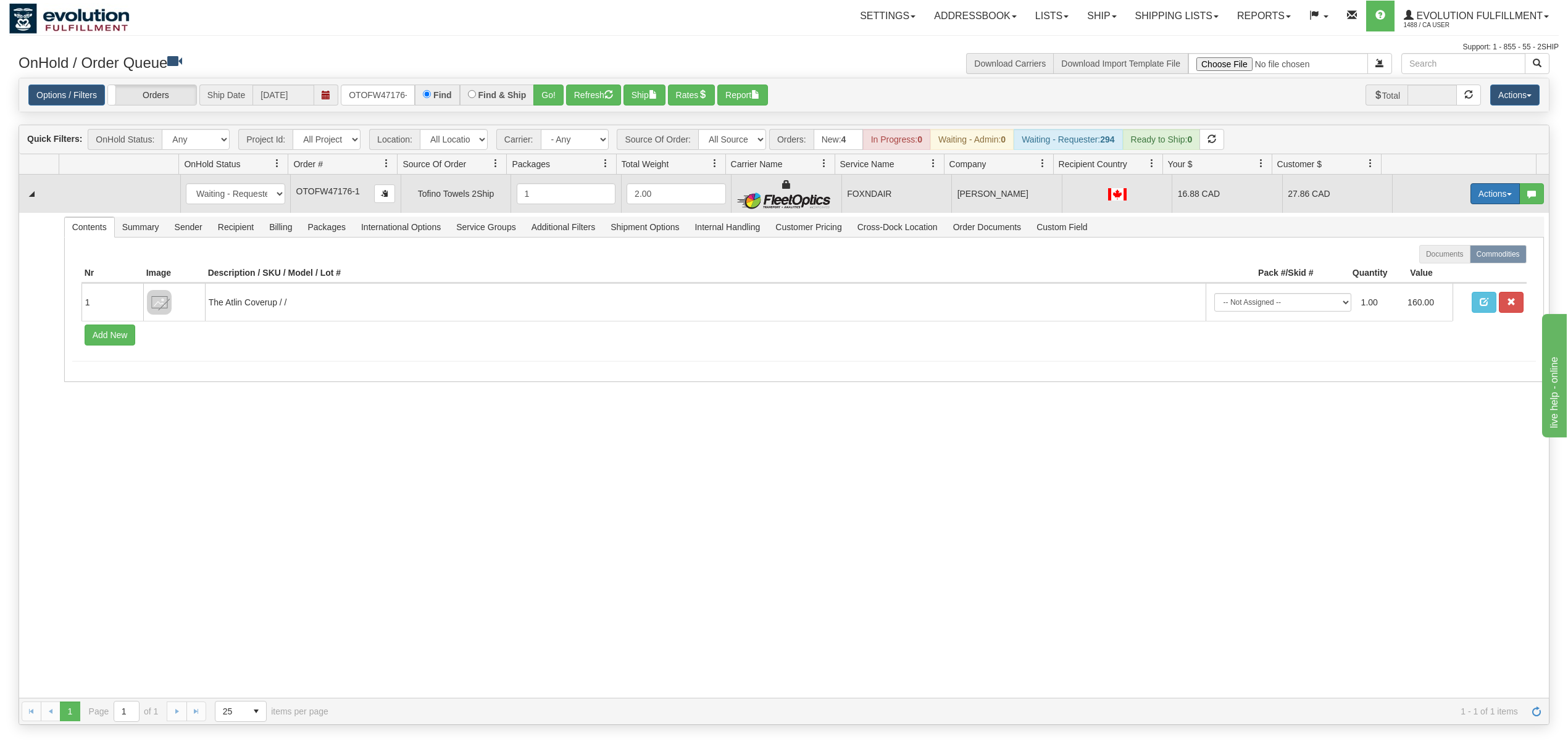
click at [1482, 193] on button "Actions" at bounding box center [1495, 194] width 49 height 21
click at [1442, 269] on span "Ship" at bounding box center [1446, 266] width 26 height 10
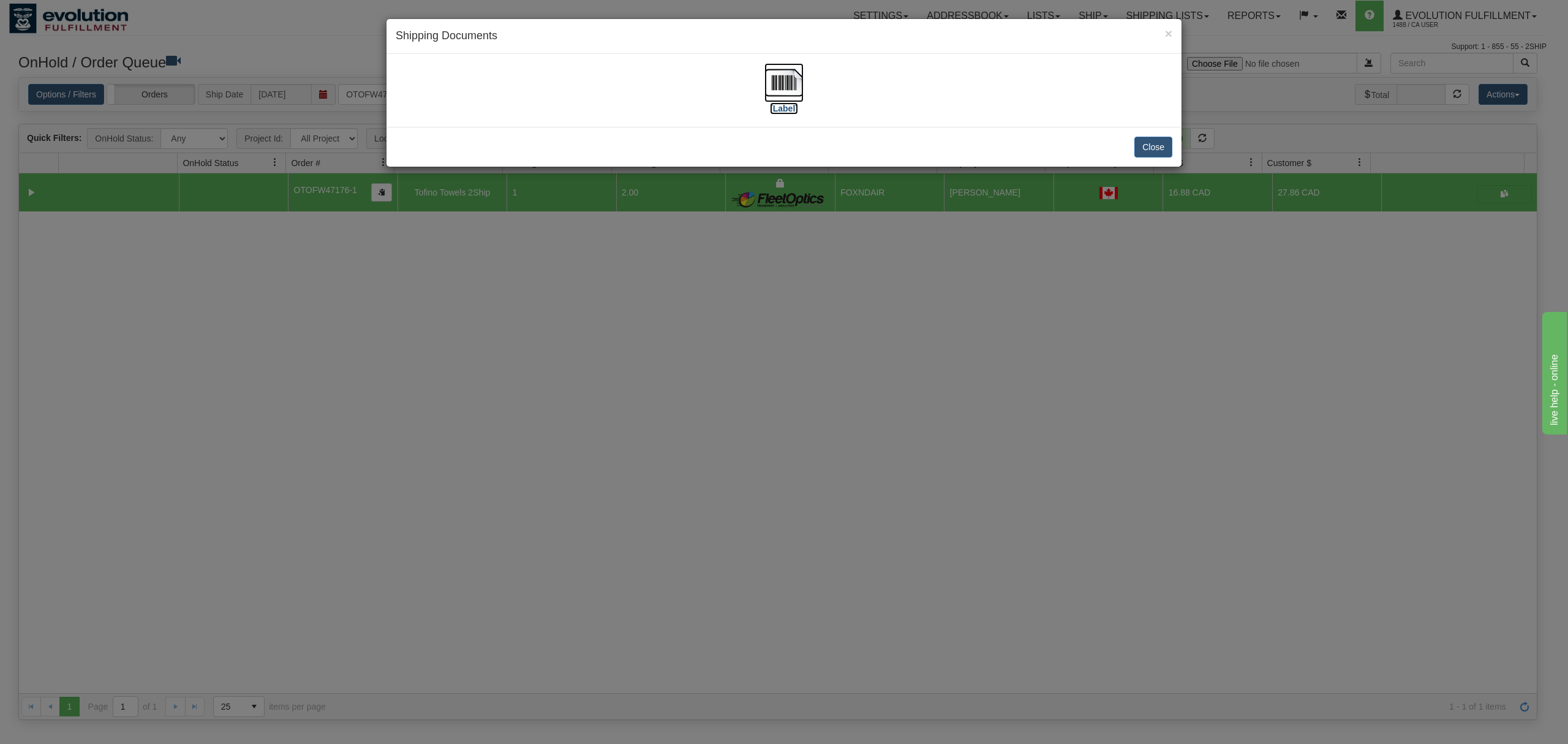
click at [792, 82] on img at bounding box center [784, 82] width 39 height 39
click at [1162, 155] on button "Close" at bounding box center [1153, 147] width 38 height 21
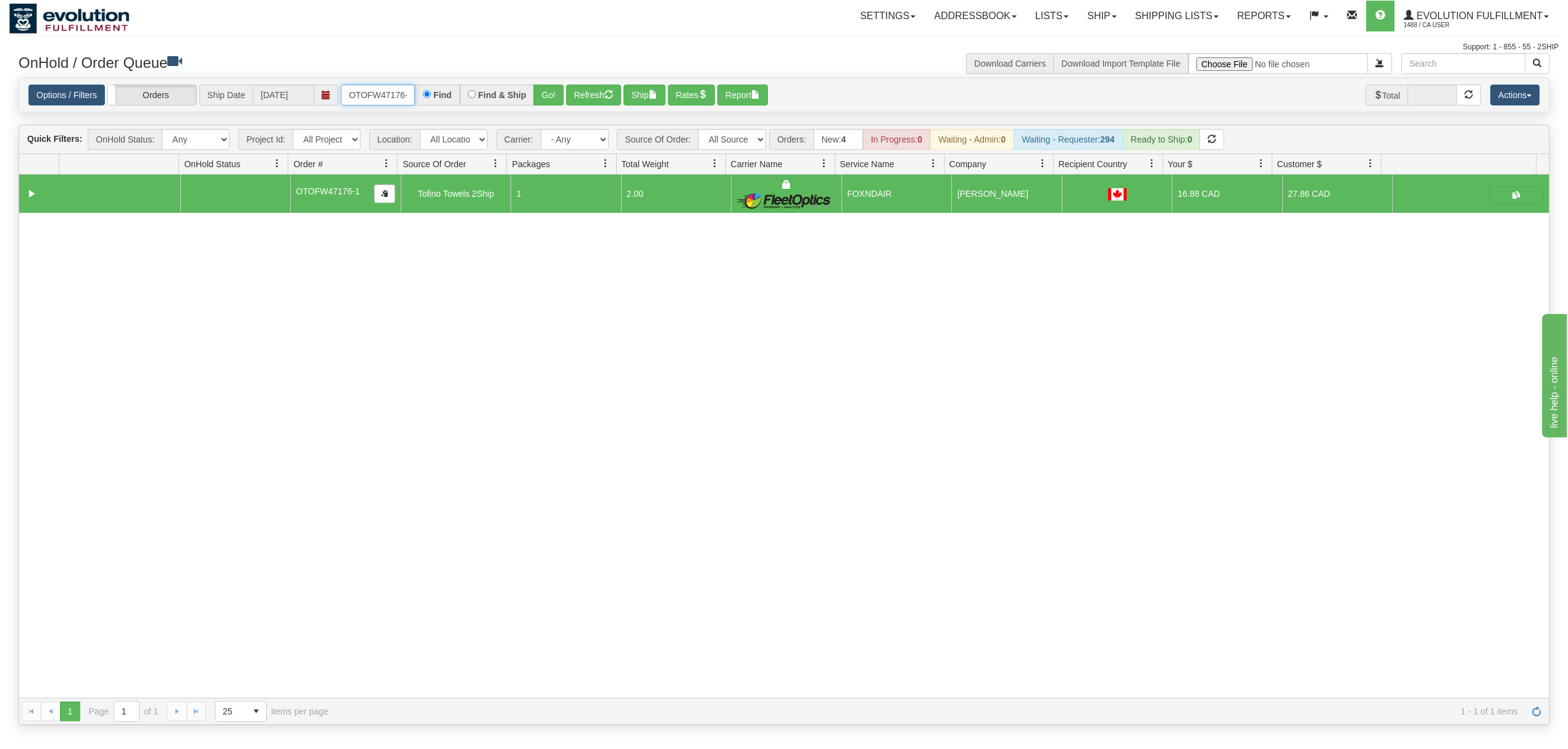
click at [380, 97] on input "OTOFW47176-1" at bounding box center [378, 95] width 74 height 21
type input "OGF317770361"
click at [556, 102] on button "Go!" at bounding box center [548, 95] width 31 height 21
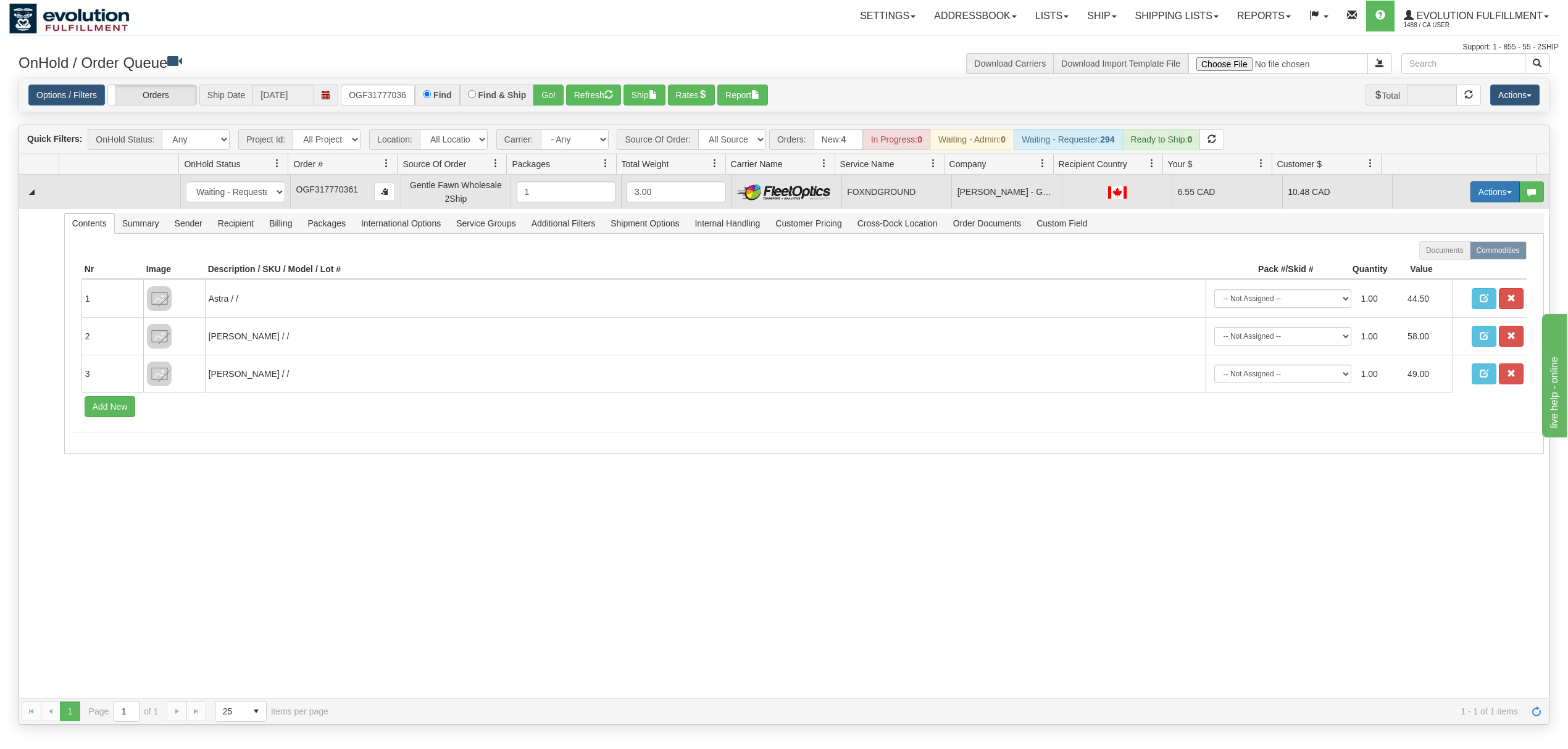
click at [1471, 202] on button "Actions" at bounding box center [1495, 192] width 49 height 21
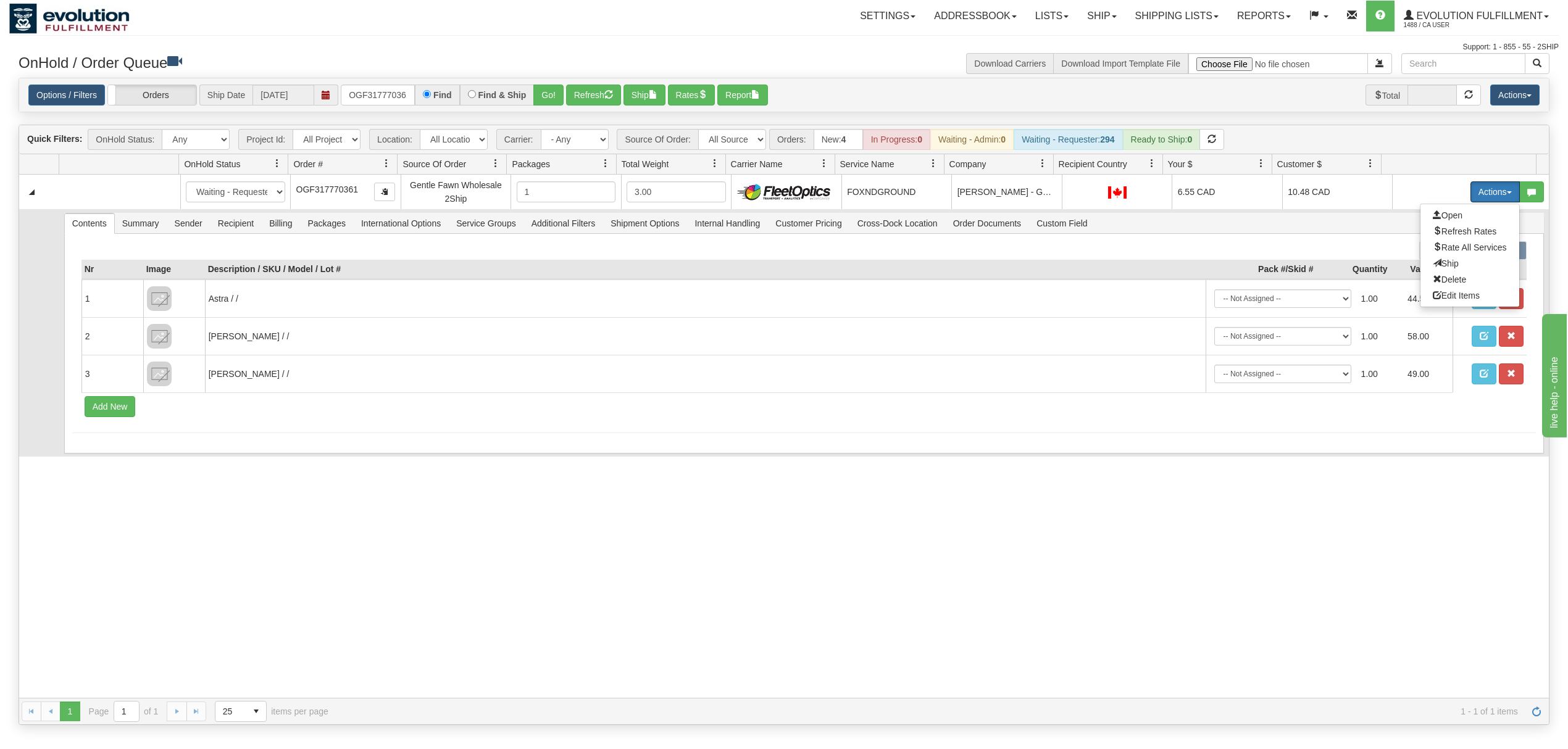
click at [1433, 267] on span "Ship" at bounding box center [1446, 264] width 26 height 10
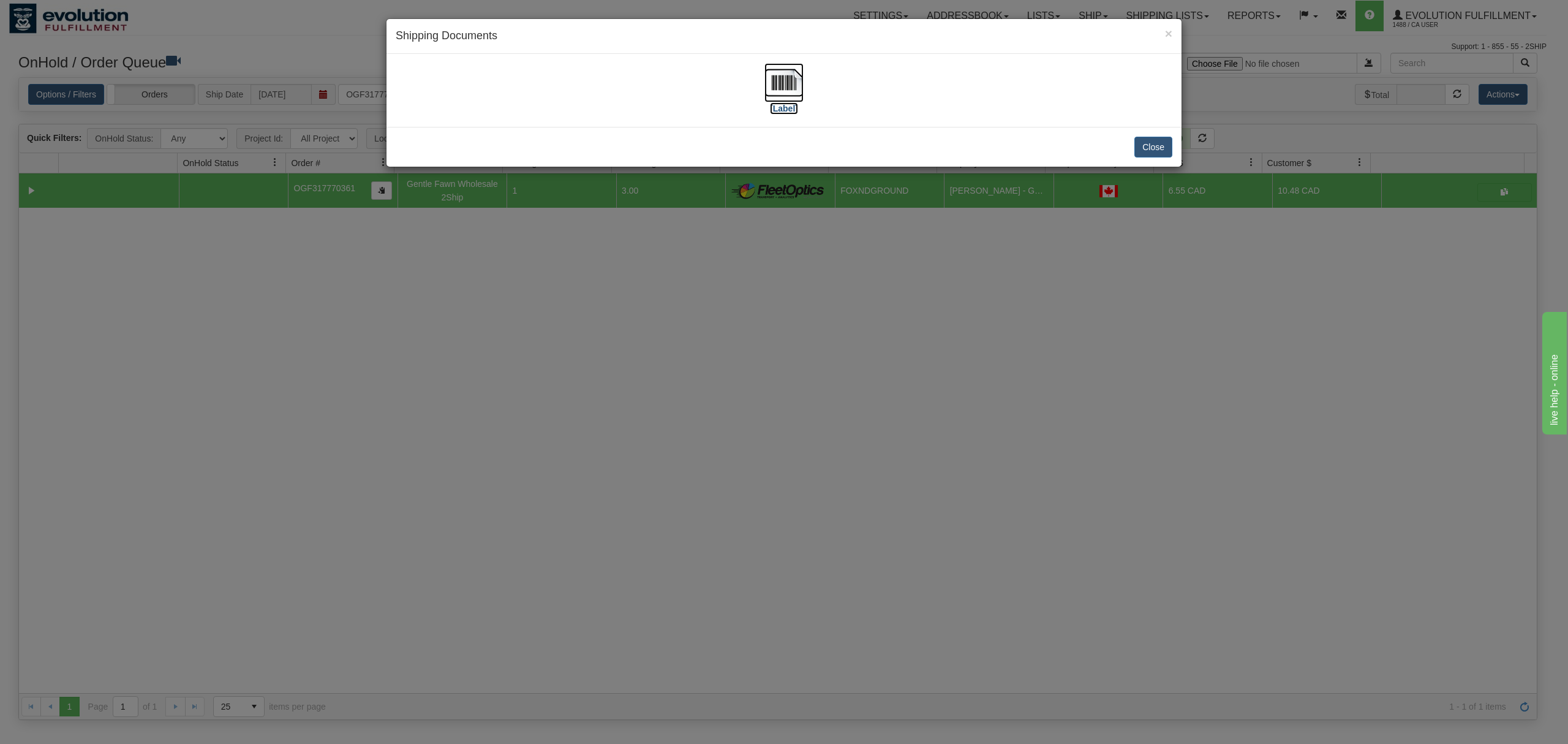
click at [782, 86] on img at bounding box center [784, 82] width 39 height 39
click at [1167, 142] on button "Close" at bounding box center [1153, 147] width 38 height 21
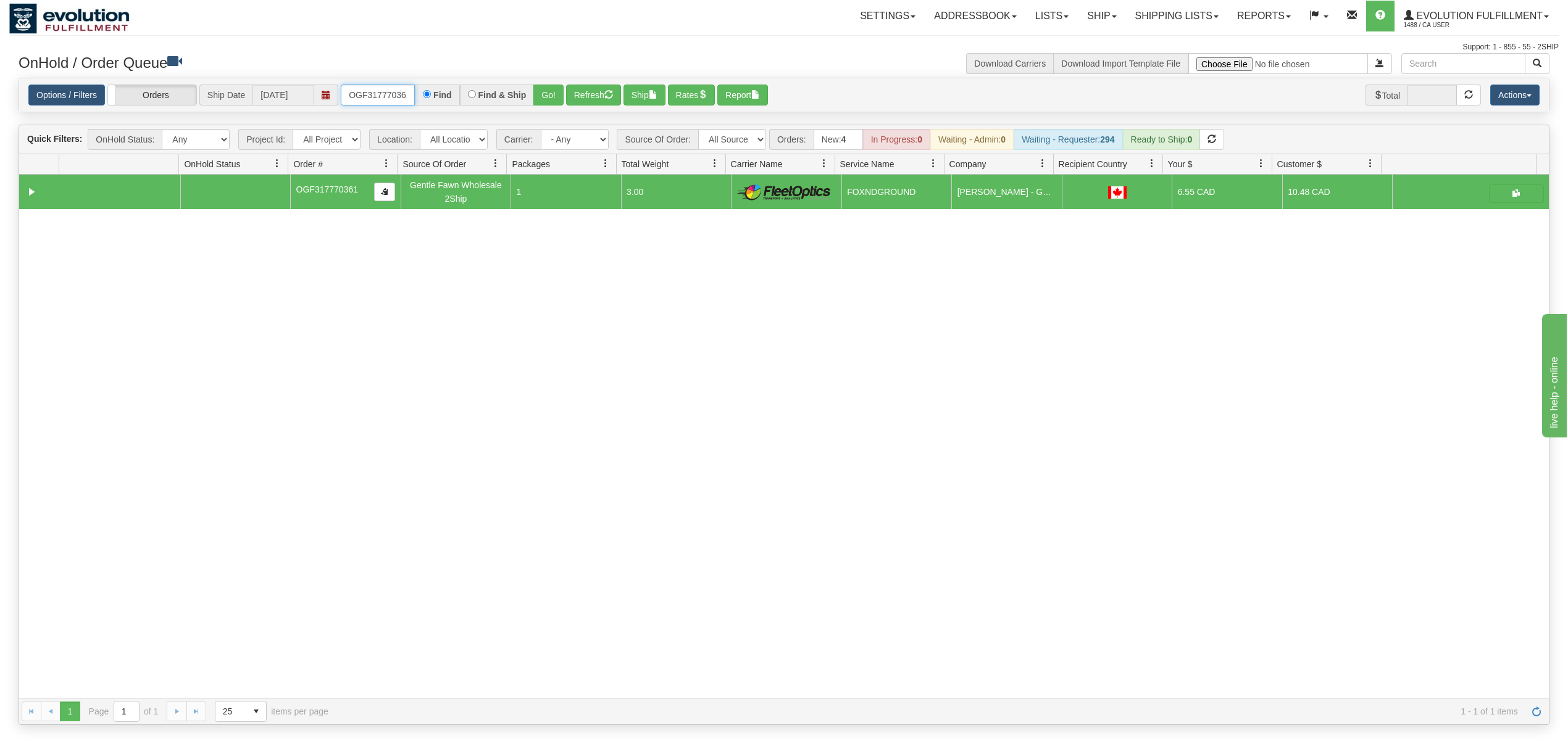
click at [385, 94] on input "OGF317770361" at bounding box center [378, 95] width 74 height 21
click at [556, 90] on button "Go!" at bounding box center [548, 95] width 31 height 21
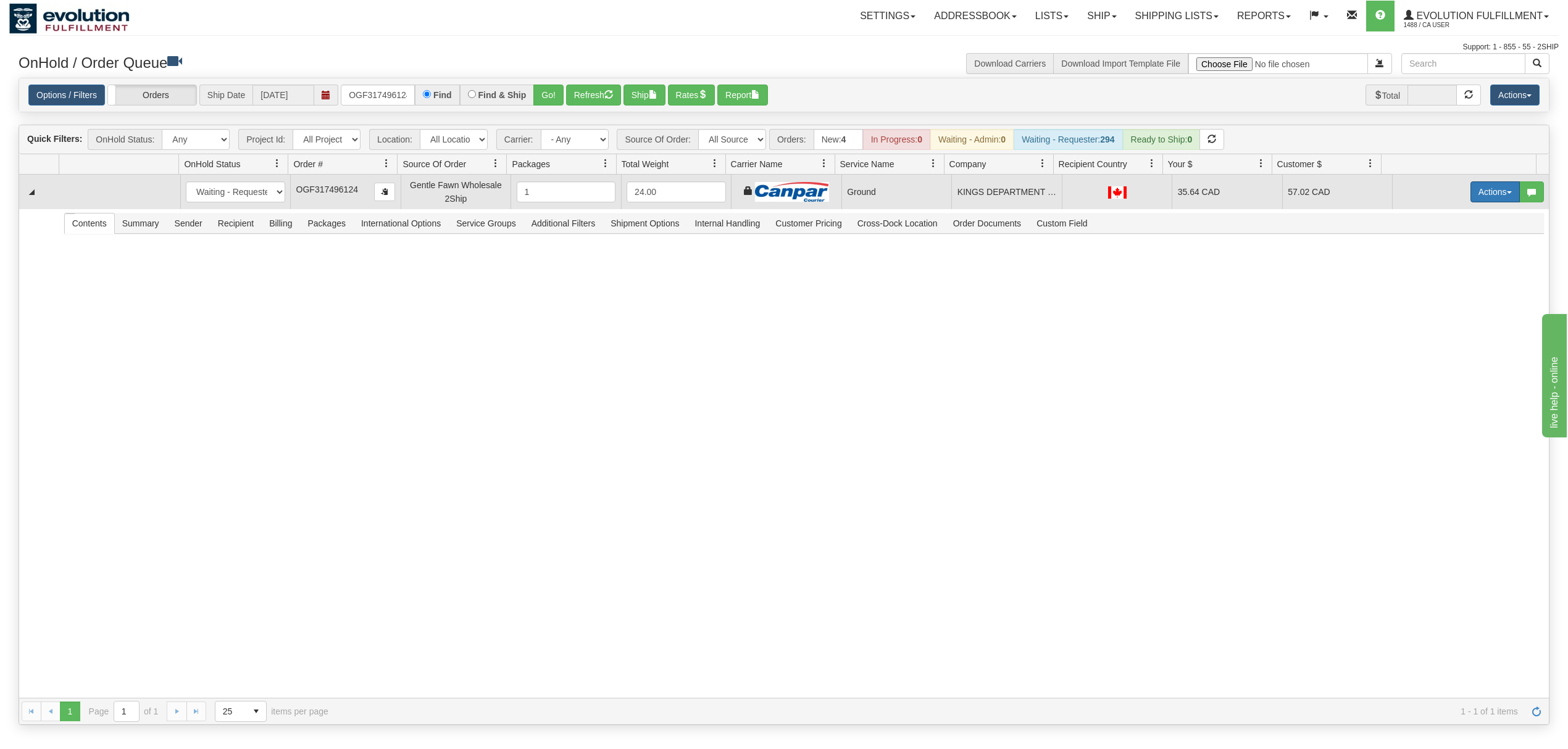
click at [1477, 200] on button "Actions" at bounding box center [1495, 192] width 49 height 21
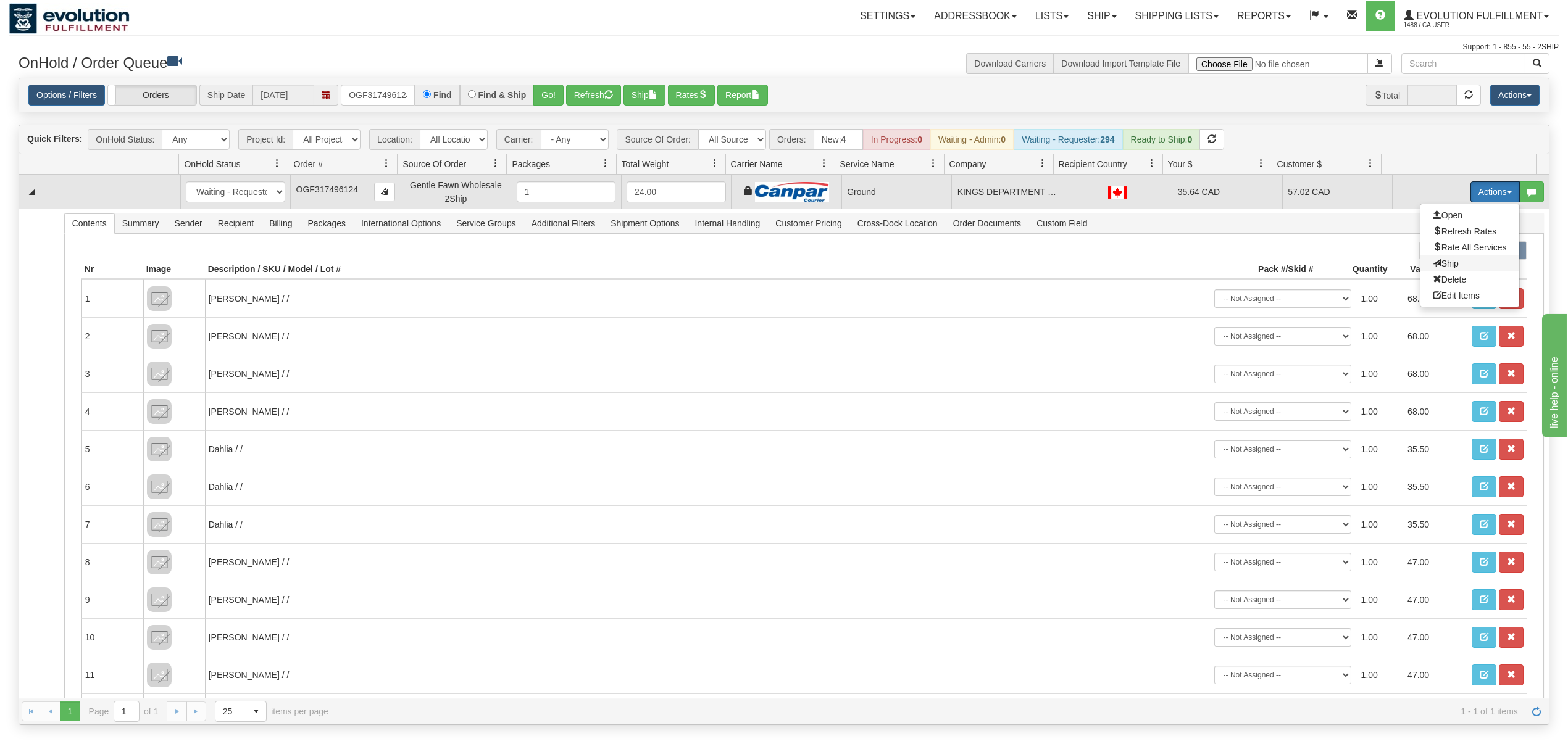
click at [1433, 266] on span "Ship" at bounding box center [1446, 264] width 26 height 10
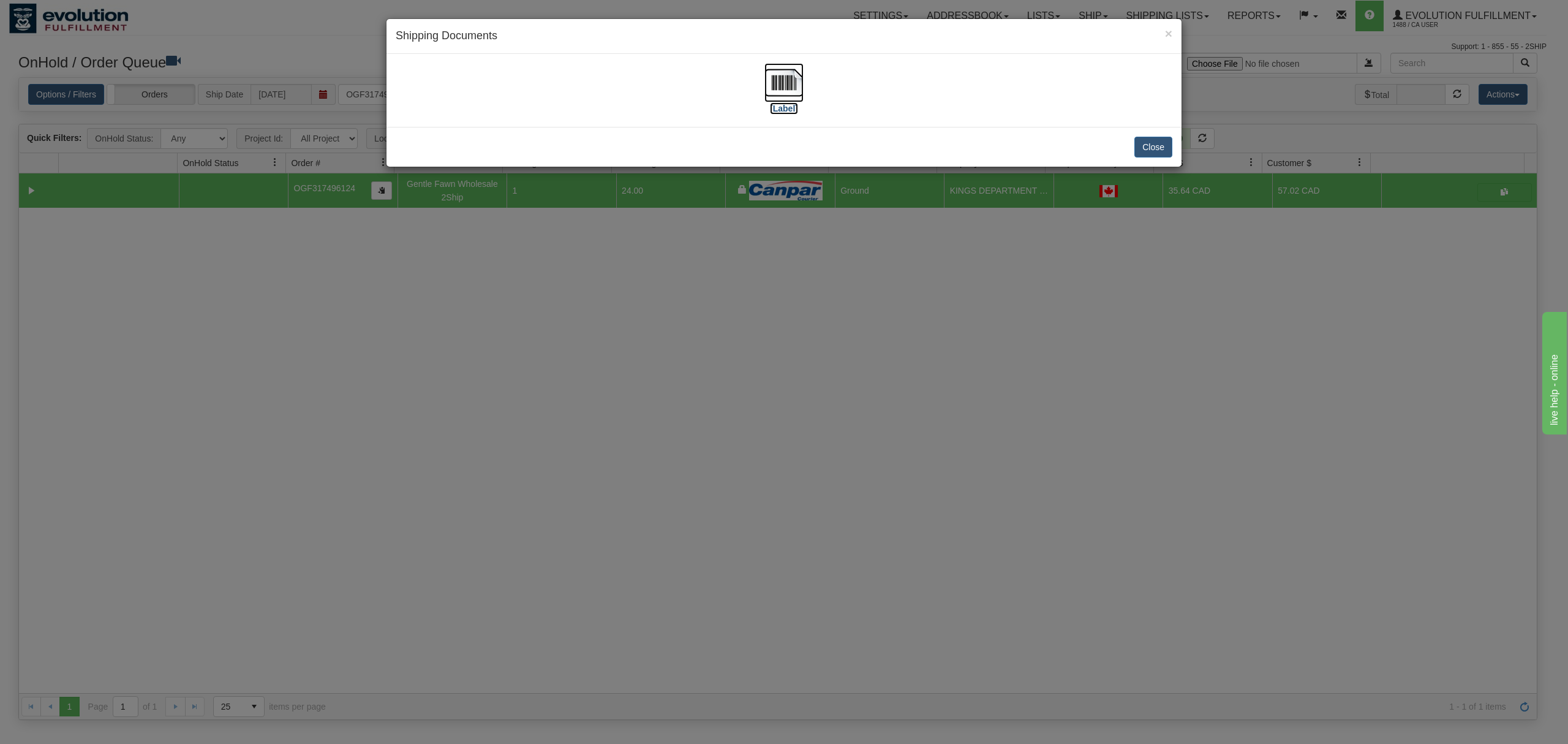
click at [799, 83] on img at bounding box center [784, 82] width 39 height 39
click at [1162, 138] on button "Close" at bounding box center [1153, 147] width 38 height 21
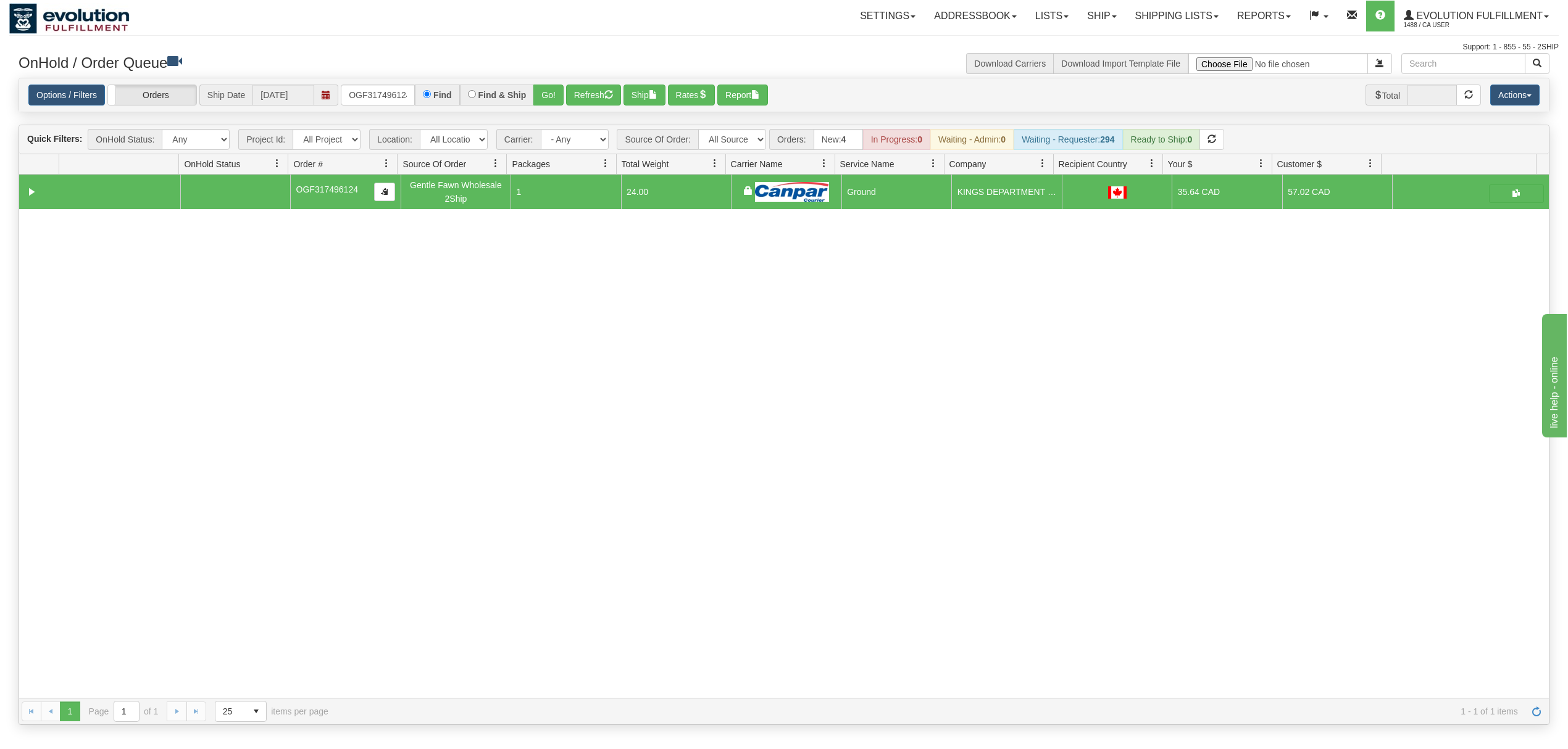
click at [375, 82] on div "Options / Filters Group Shipments Orders Ship Date 10/10/2025 OGF317496124 Find…" at bounding box center [784, 95] width 1530 height 34
drag, startPoint x: 375, startPoint y: 82, endPoint x: 375, endPoint y: 93, distance: 11.0
click at [375, 88] on div "Options / Filters Group Shipments Orders Ship Date 10/10/2025 OGF317496124 Find…" at bounding box center [784, 95] width 1530 height 34
click at [375, 93] on input "OGF317496124" at bounding box center [378, 95] width 74 height 21
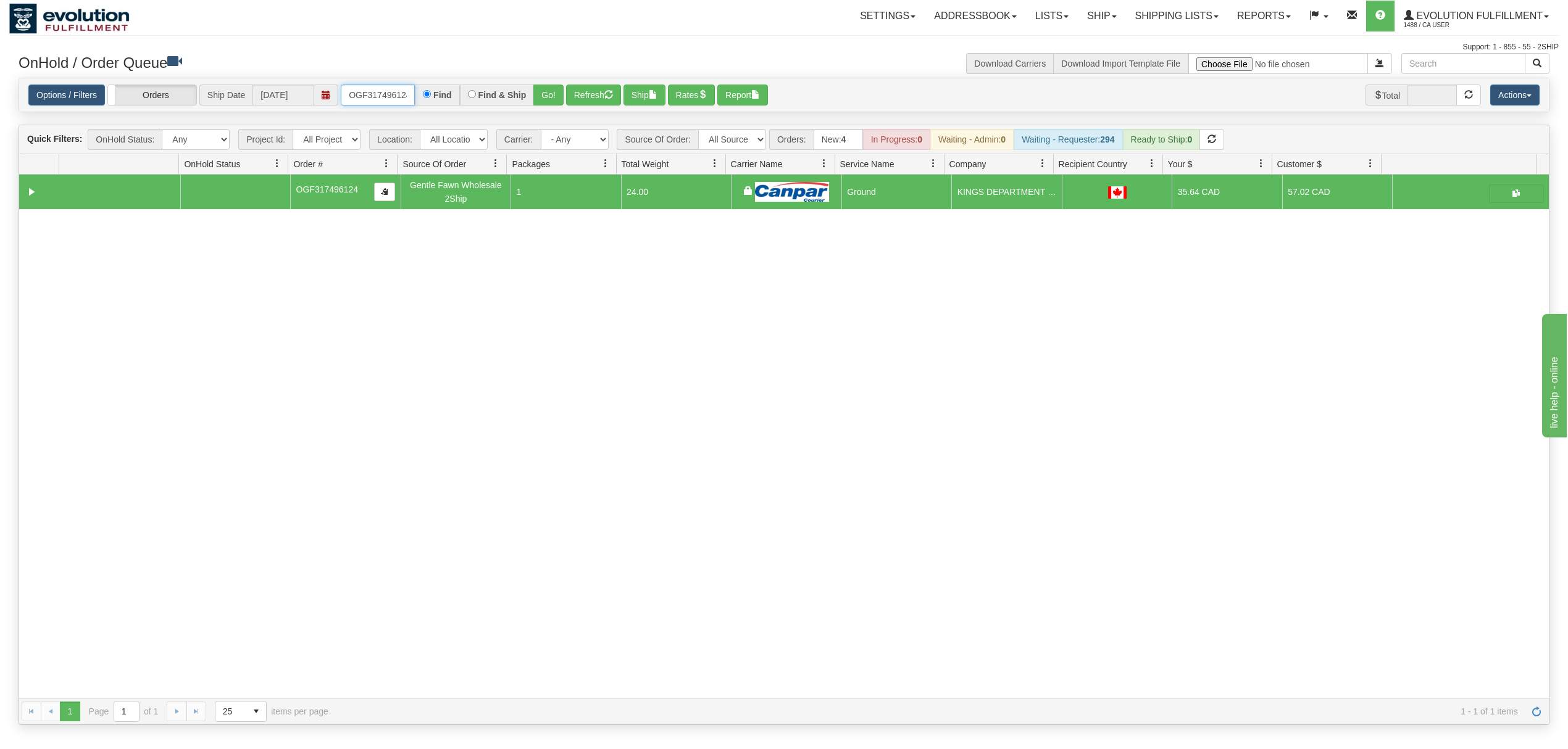
click at [375, 93] on input "OGF317496124" at bounding box center [378, 95] width 74 height 21
click at [373, 93] on input "OGF317496124" at bounding box center [378, 95] width 74 height 21
click at [547, 100] on button "Go!" at bounding box center [548, 95] width 31 height 21
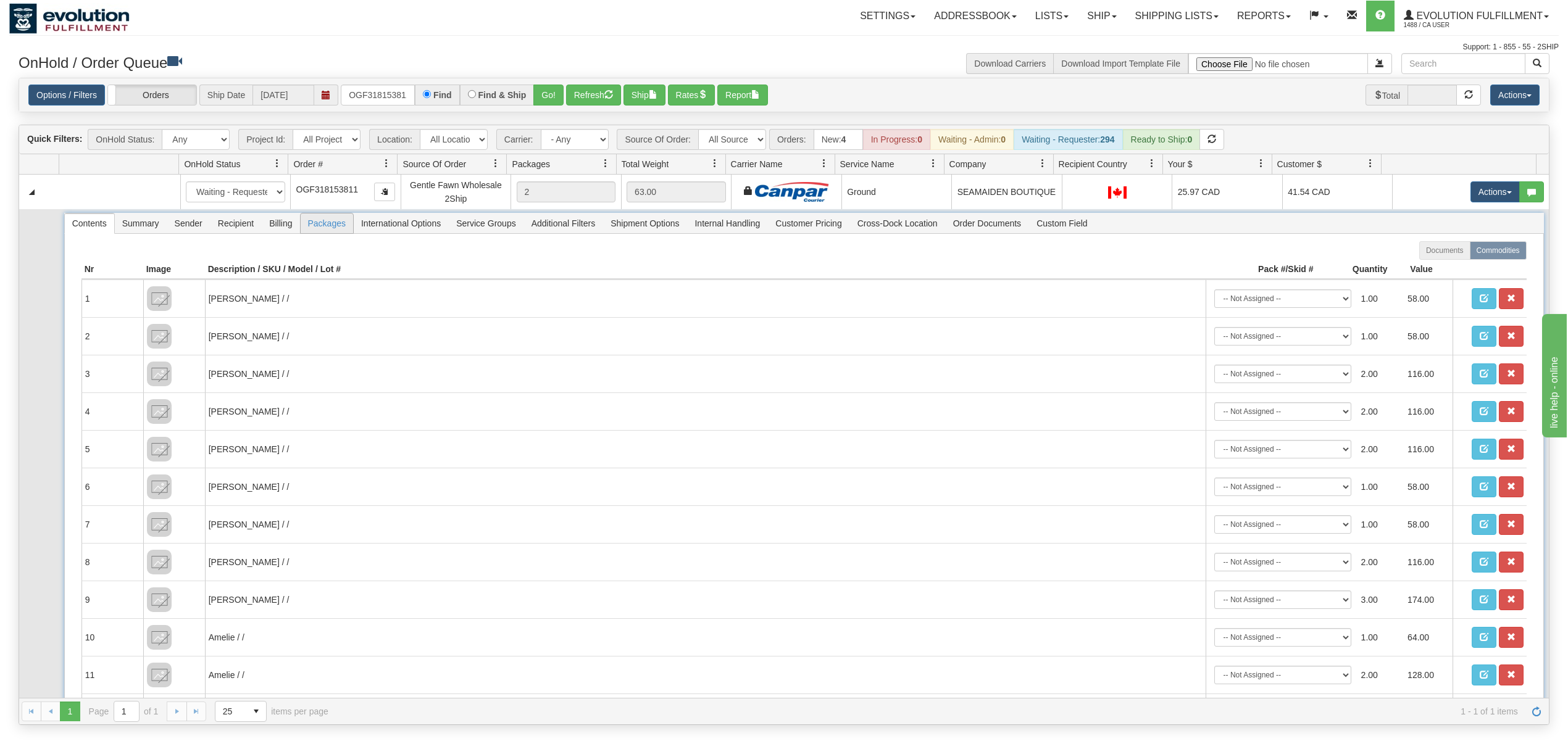
click at [327, 223] on span "Packages" at bounding box center [327, 223] width 52 height 20
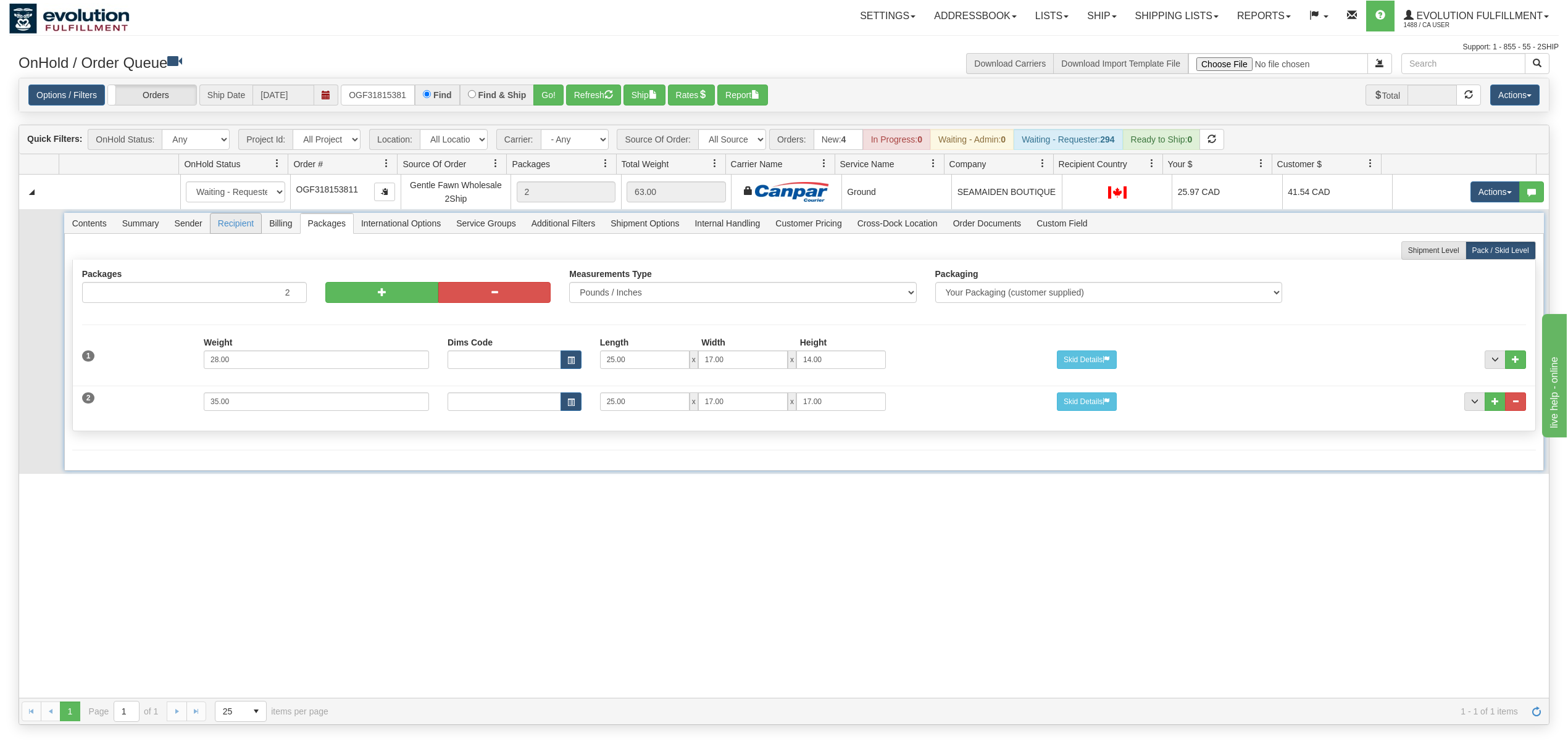
click at [232, 227] on span "Recipient" at bounding box center [235, 223] width 50 height 20
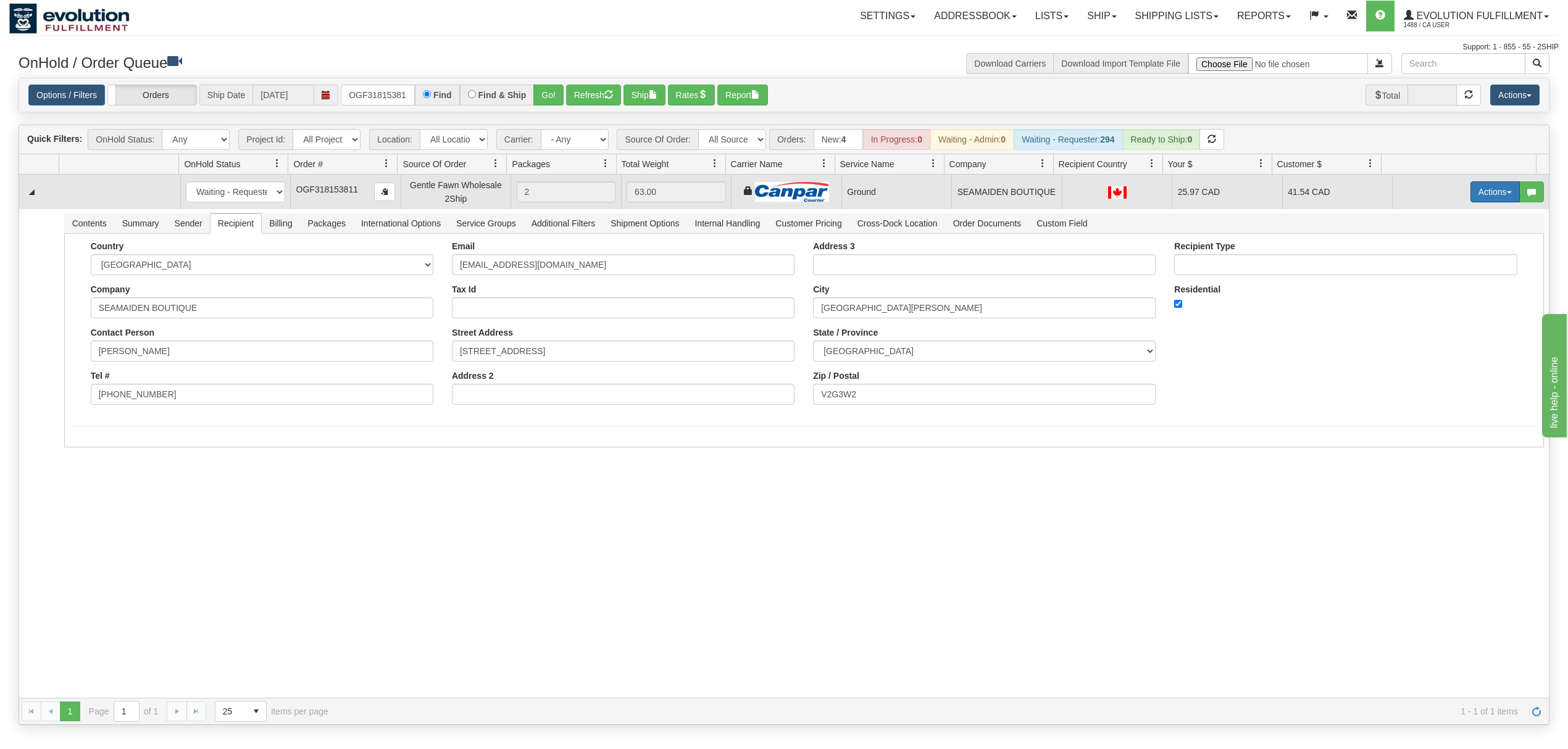
click at [1485, 193] on button "Actions" at bounding box center [1495, 192] width 49 height 21
click at [1433, 261] on span "Ship" at bounding box center [1446, 264] width 26 height 10
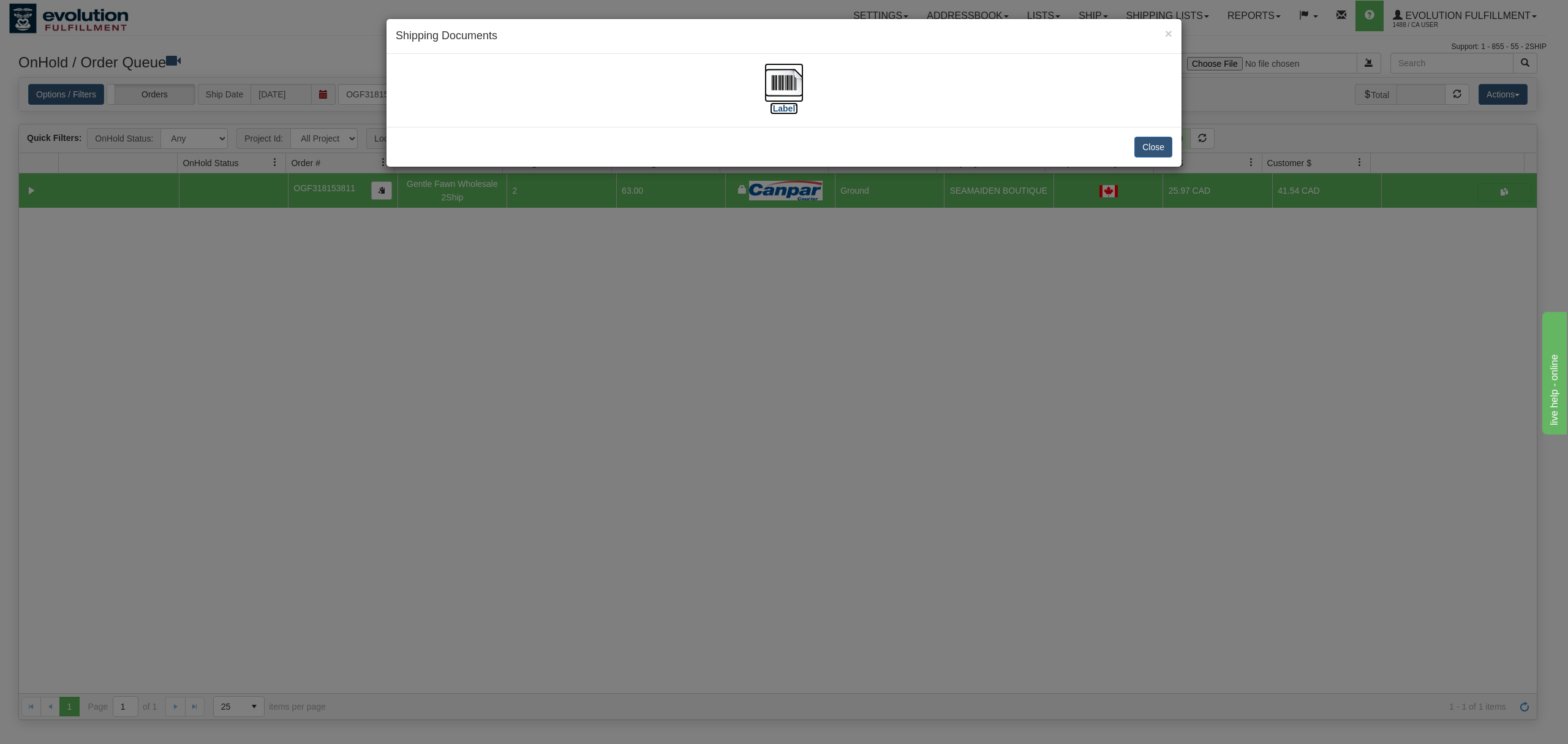
click at [773, 79] on img at bounding box center [784, 82] width 39 height 39
click at [1167, 143] on button "Close" at bounding box center [1153, 147] width 38 height 21
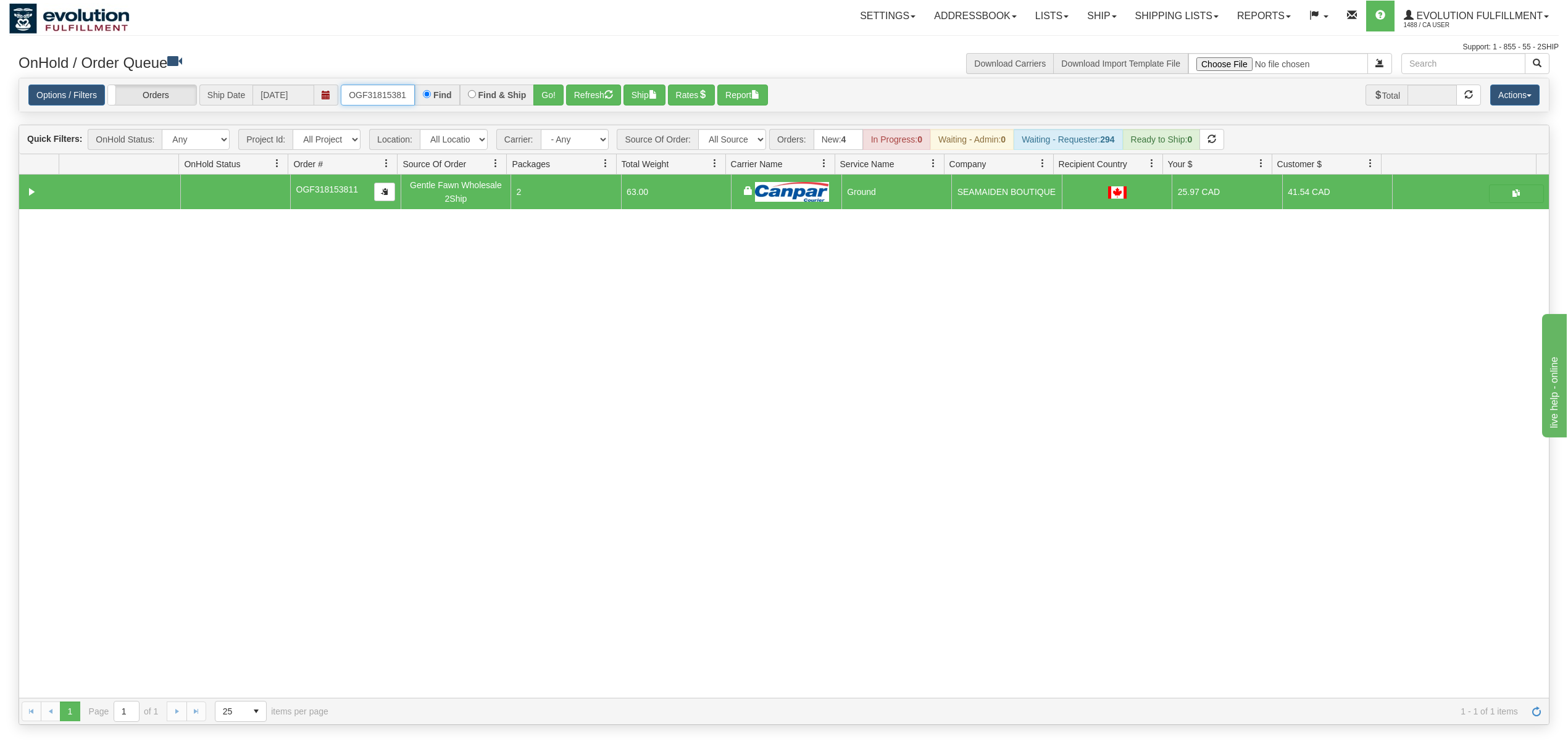
click at [361, 90] on input "OGF318153811" at bounding box center [378, 95] width 74 height 21
type input "OGF318574476"
click at [559, 91] on button "Go!" at bounding box center [548, 95] width 31 height 21
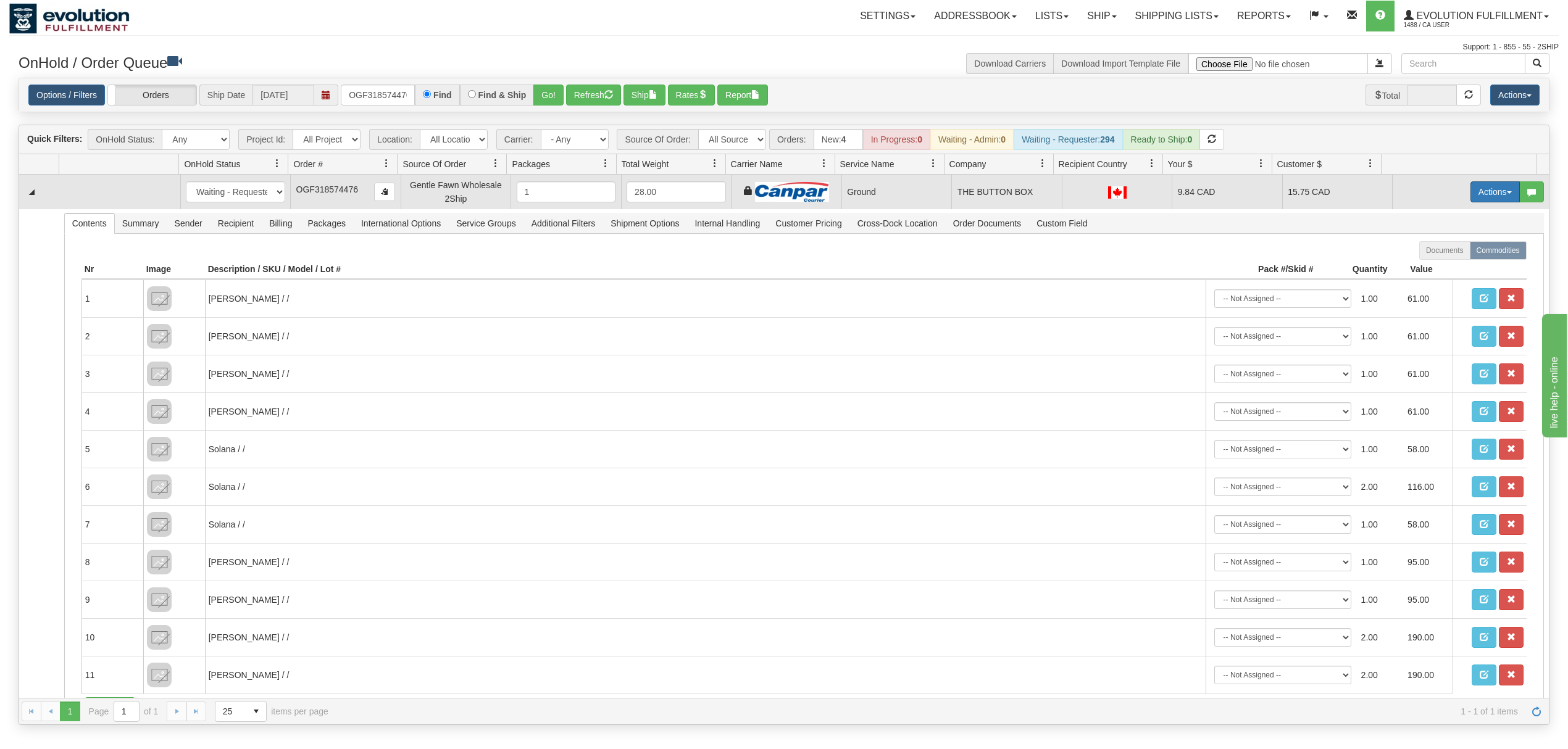
click at [1475, 190] on button "Actions" at bounding box center [1495, 192] width 49 height 21
click at [1433, 265] on span "Ship" at bounding box center [1446, 264] width 26 height 10
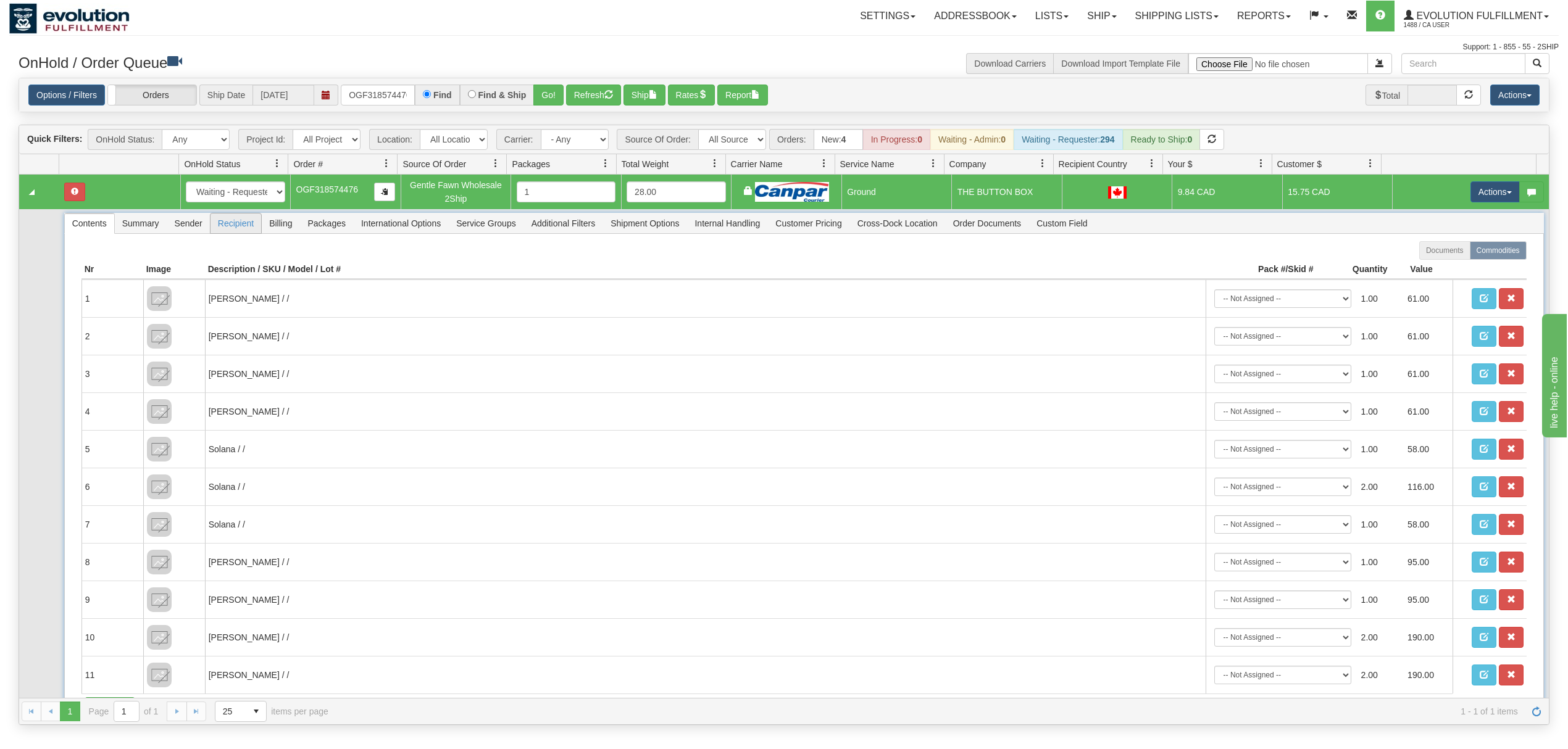
click at [241, 230] on span "Recipient" at bounding box center [235, 223] width 50 height 20
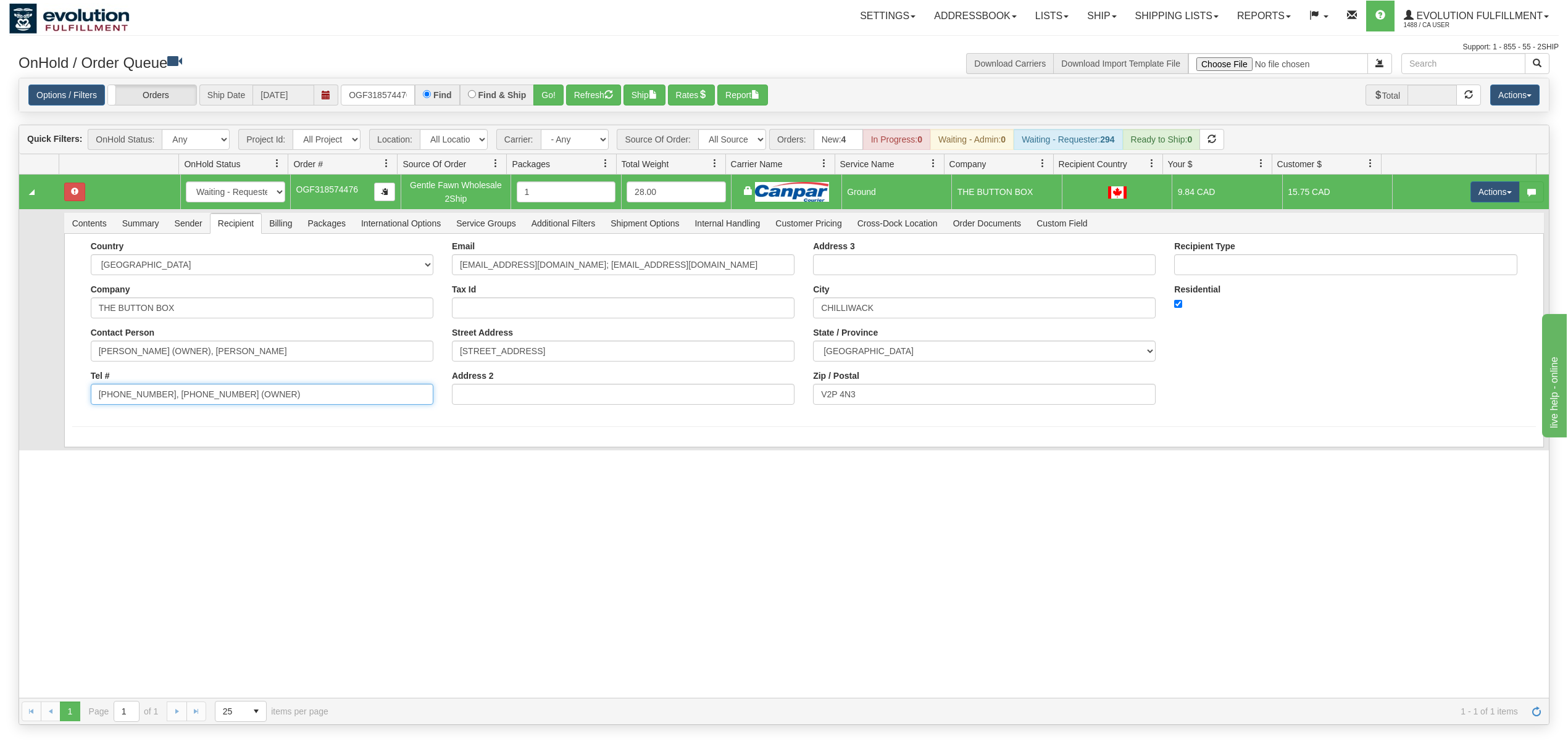
drag, startPoint x: 269, startPoint y: 391, endPoint x: 151, endPoint y: 411, distance: 119.7
click at [151, 411] on div "Country AFGHANISTAN ALAND ISLANDS ALBANIA ALGERIA AMERICAN SAMOA ANDORRA ANGOLA…" at bounding box center [262, 328] width 361 height 173
type input "604-795-2492"
drag, startPoint x: 669, startPoint y: 268, endPoint x: 555, endPoint y: 287, distance: 115.6
click at [555, 287] on div "Email sales@thebuttonbox.com Tax Id Street Address 9369B MILL STREET Address 2" at bounding box center [623, 328] width 361 height 173
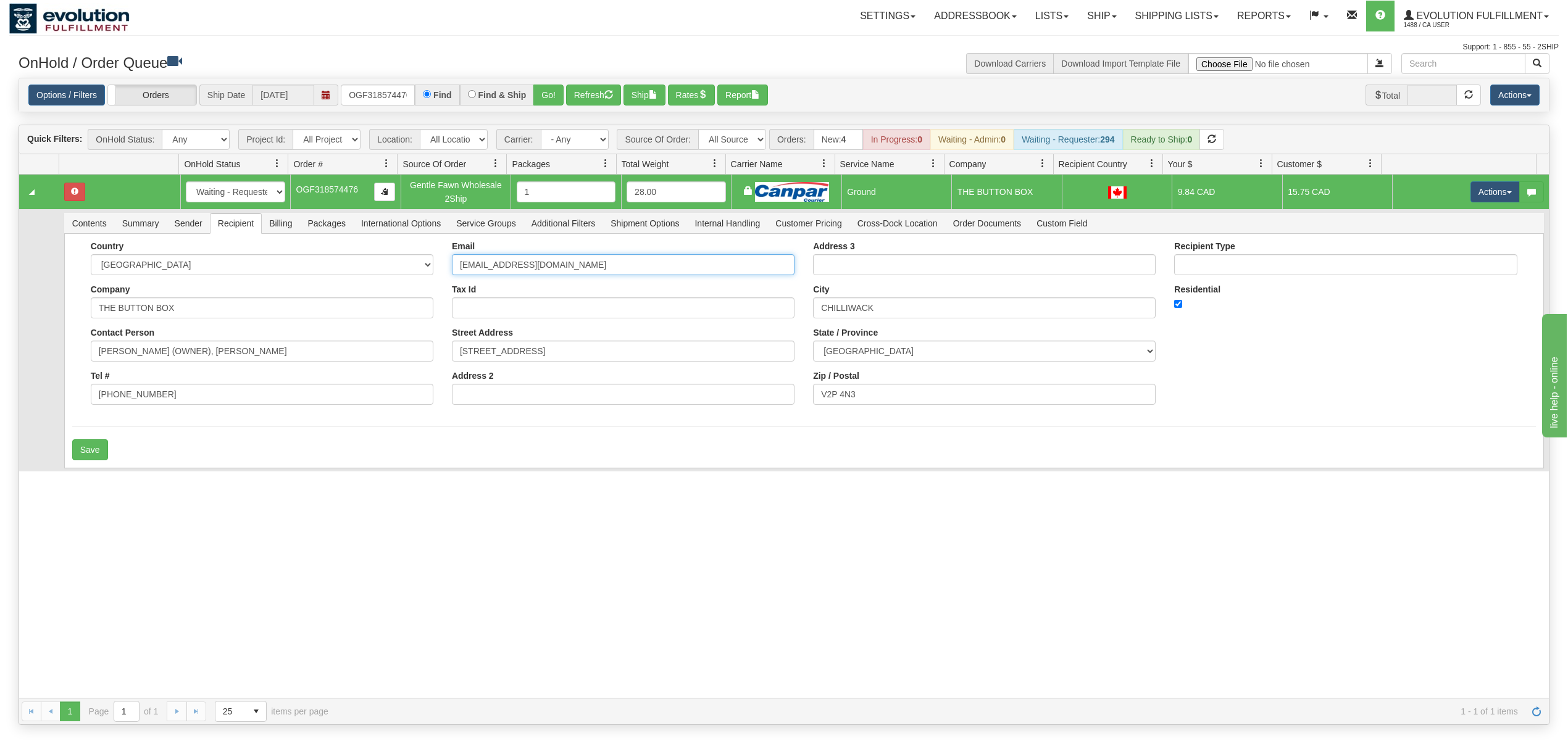
type input "sales@thebuttonbox.com"
drag, startPoint x: 345, startPoint y: 356, endPoint x: 189, endPoint y: 369, distance: 156.5
click at [189, 369] on div "Country AFGHANISTAN ALAND ISLANDS ALBANIA ALGERIA AMERICAN SAMOA ANDORRA ANGOLA…" at bounding box center [262, 328] width 361 height 173
type input "STACY CROWHURST"
click at [118, 430] on form "Country AFGHANISTAN ALAND ISLANDS ALBANIA ALGERIA AMERICAN SAMOA ANDORRA ANGOLA…" at bounding box center [804, 351] width 1464 height 219
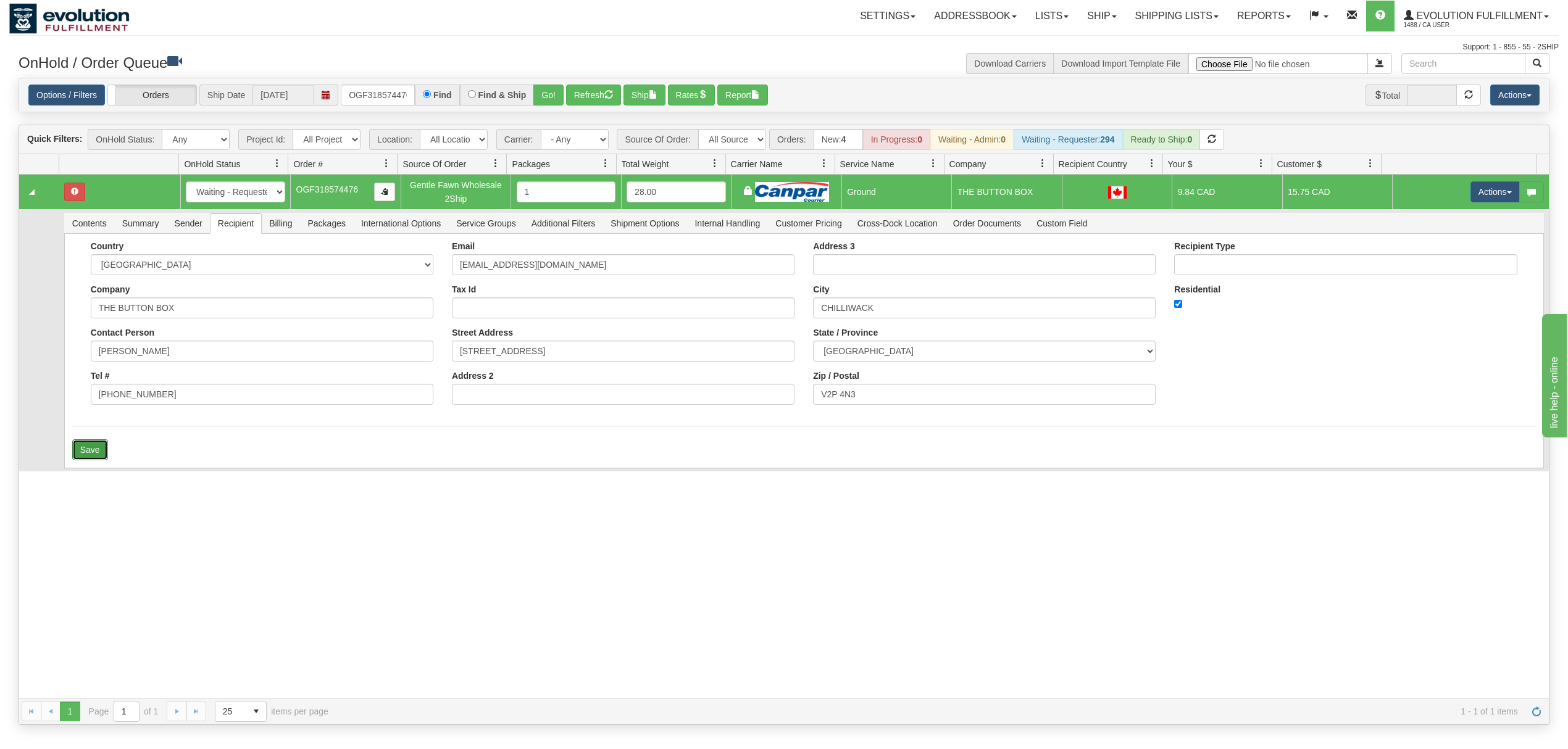
click at [90, 460] on button "Save" at bounding box center [90, 450] width 36 height 21
click at [1478, 195] on button "Actions" at bounding box center [1495, 192] width 49 height 21
click at [1433, 268] on span "Ship" at bounding box center [1446, 264] width 26 height 10
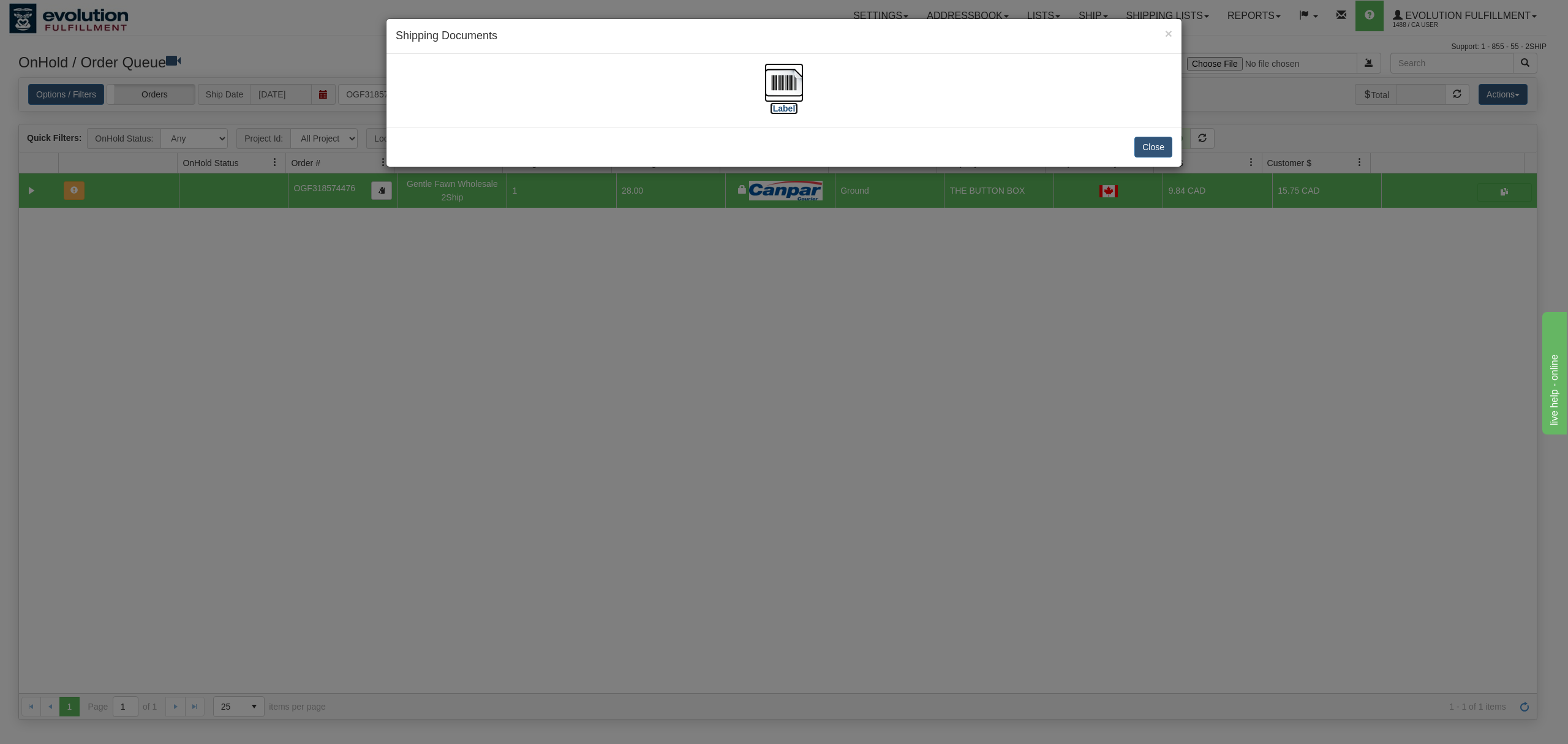
click at [768, 74] on img at bounding box center [784, 82] width 39 height 39
click at [1173, 152] on div "Close" at bounding box center [784, 146] width 795 height 40
click at [1152, 138] on button "Close" at bounding box center [1153, 147] width 38 height 21
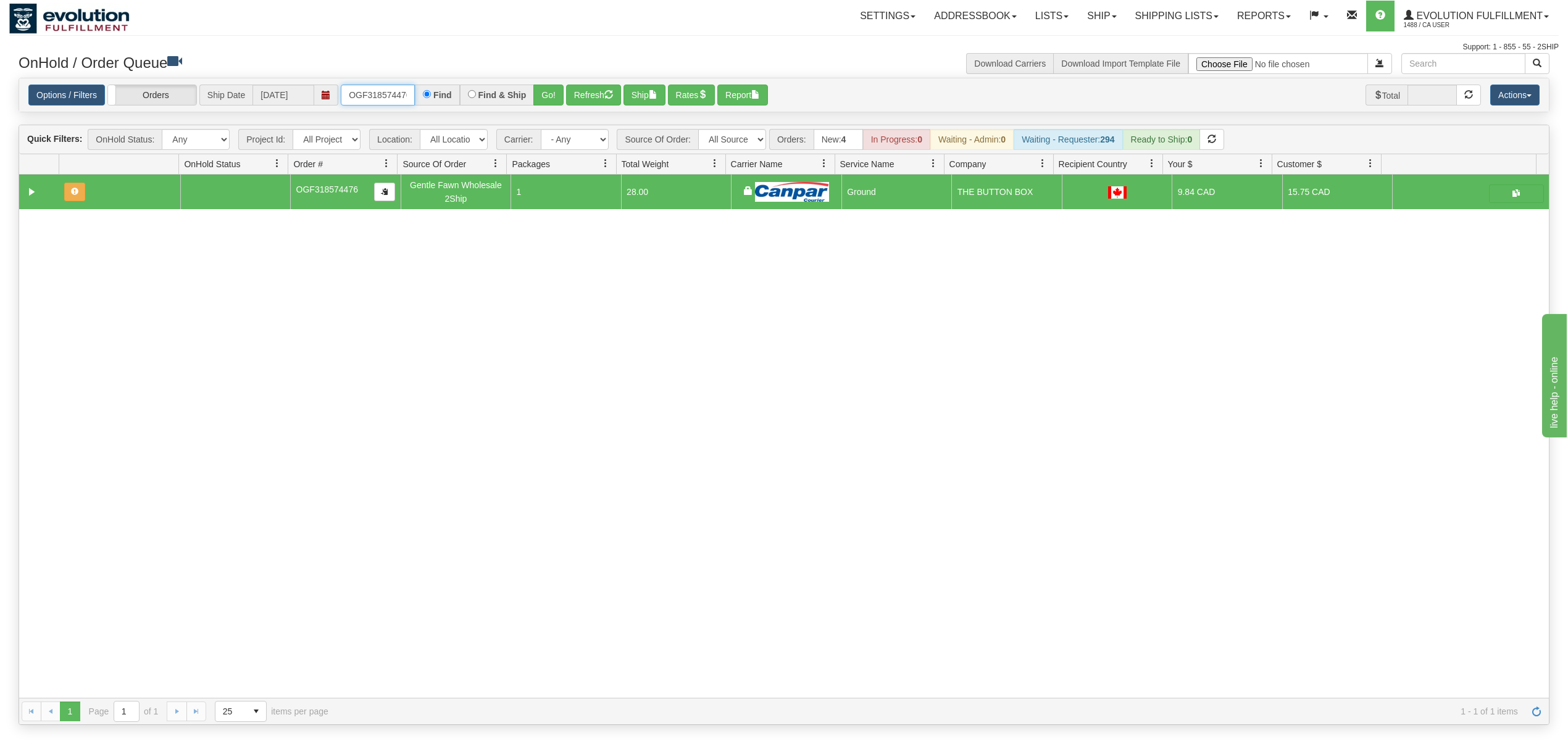
click at [373, 96] on input "OGF318574476" at bounding box center [378, 95] width 74 height 21
type input "OGF317440642"
click at [552, 98] on button "Go!" at bounding box center [548, 95] width 31 height 21
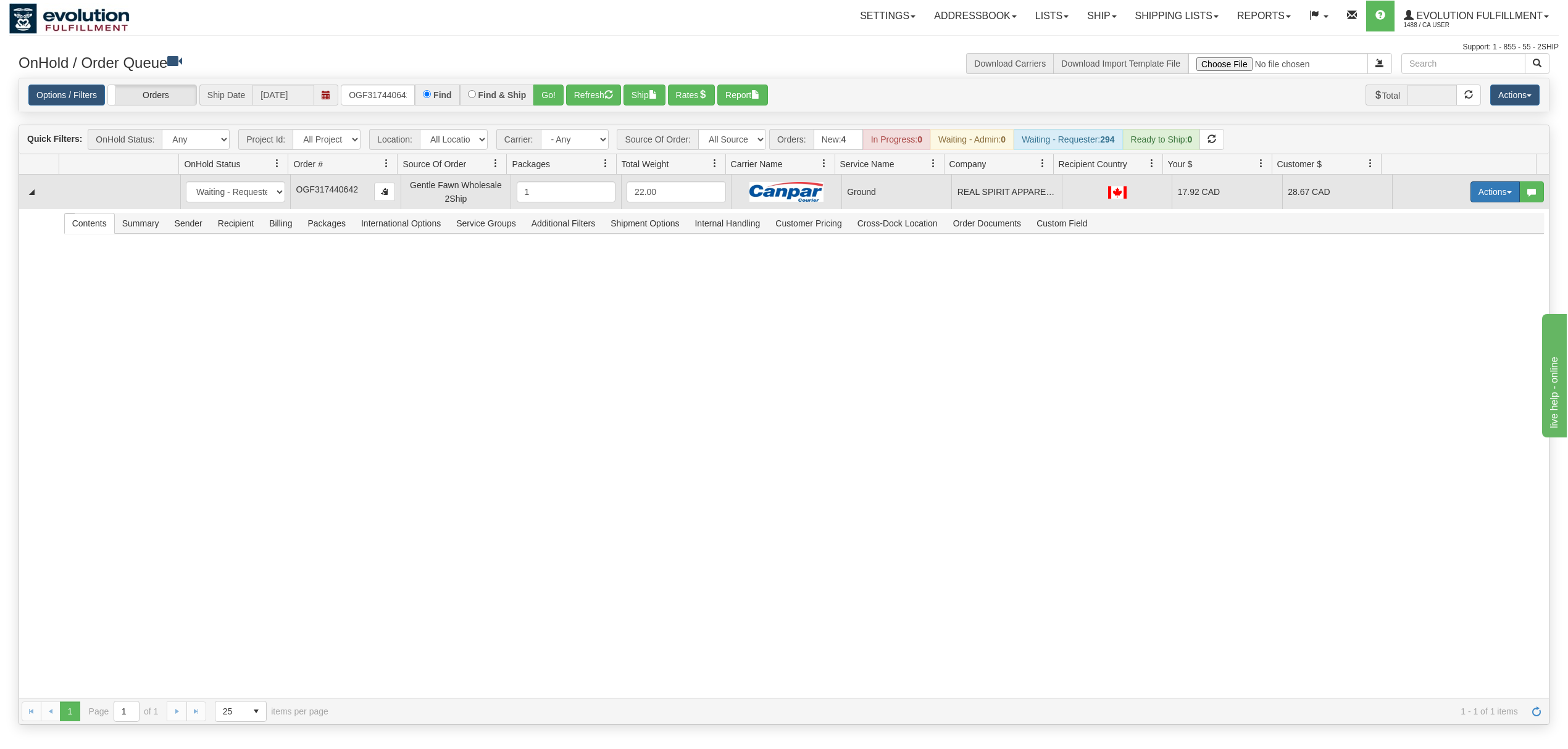
click at [1482, 188] on button "Actions" at bounding box center [1495, 192] width 49 height 21
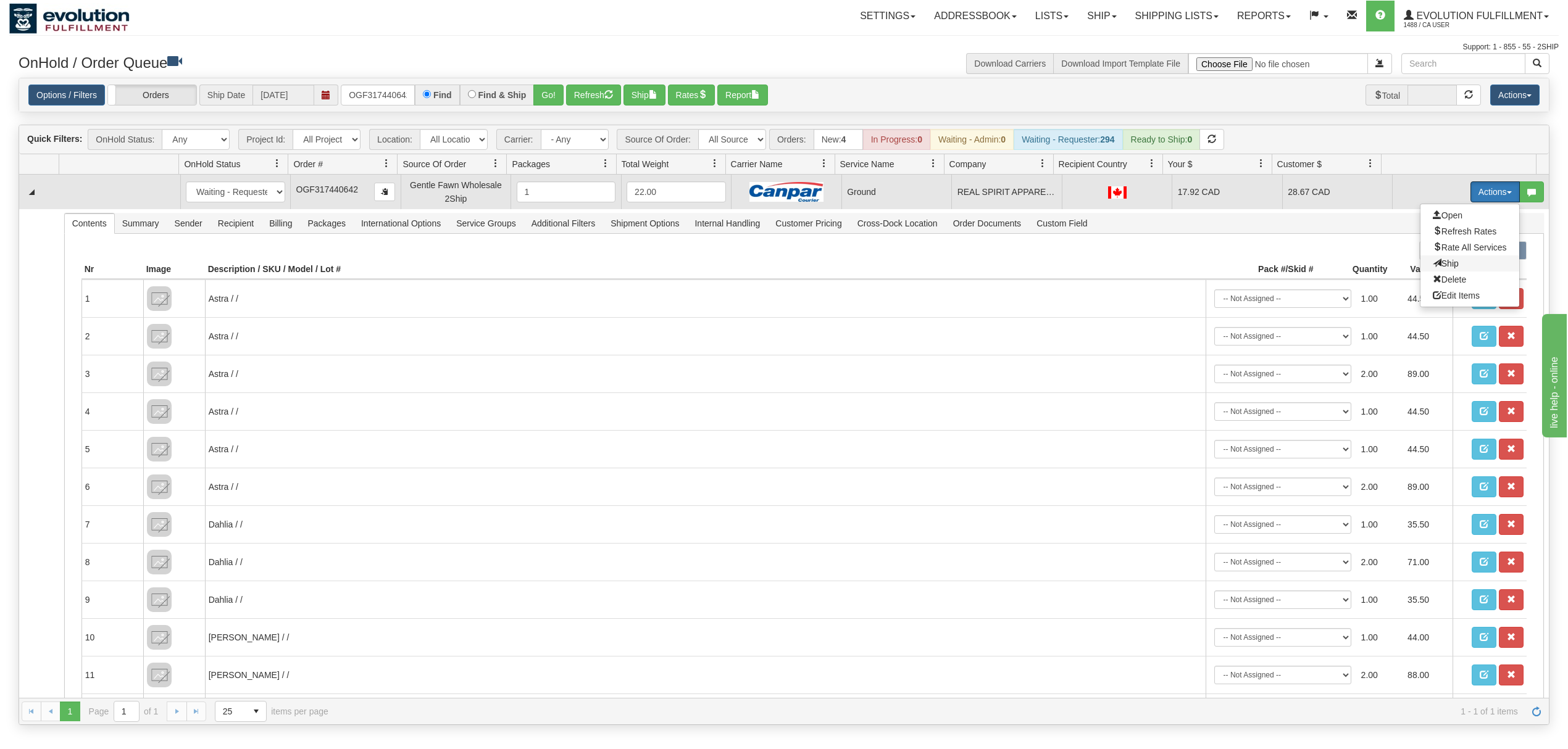
click at [1433, 267] on span "Ship" at bounding box center [1446, 264] width 26 height 10
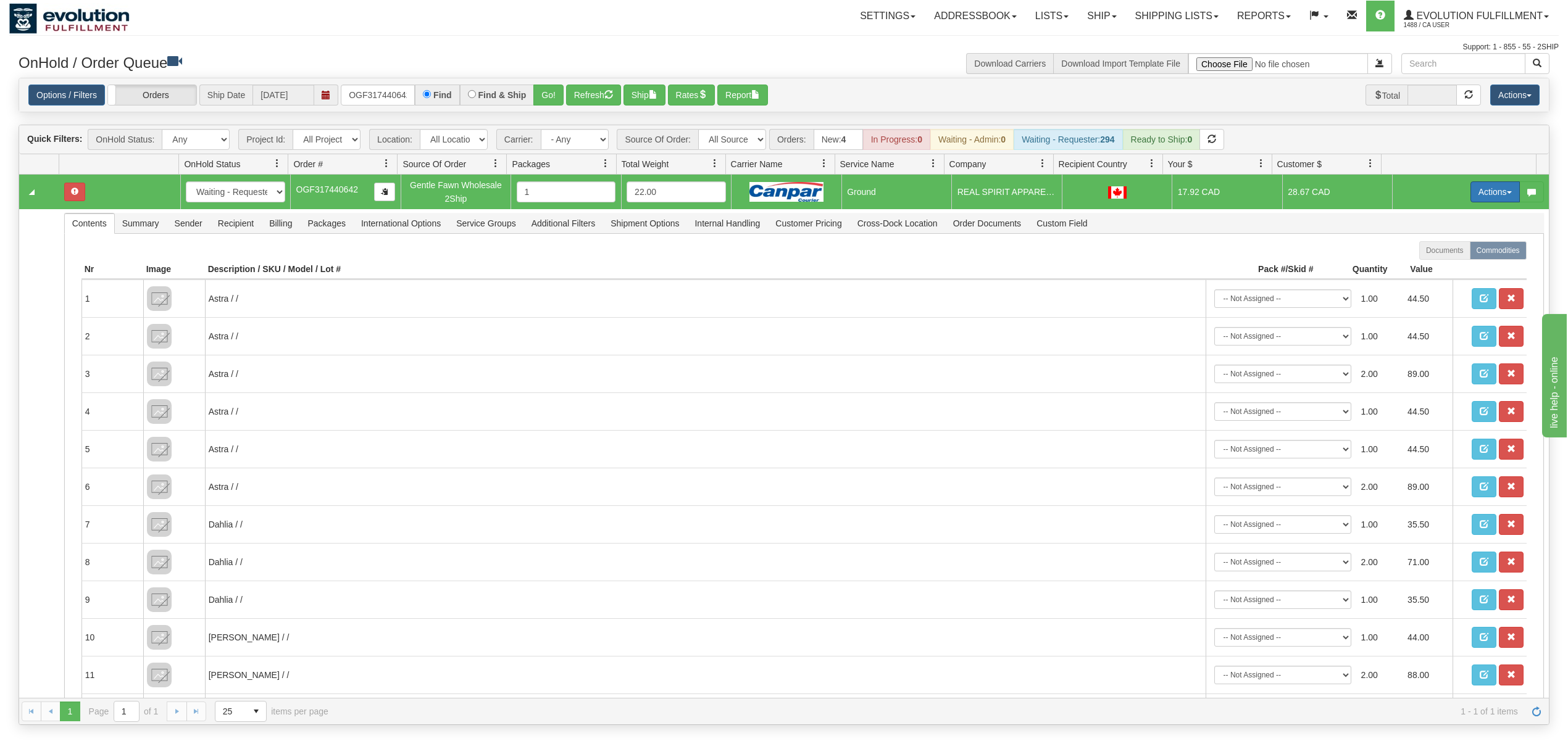
click at [1481, 190] on button "Actions" at bounding box center [1495, 192] width 49 height 21
click at [1433, 265] on span "Ship" at bounding box center [1446, 264] width 26 height 10
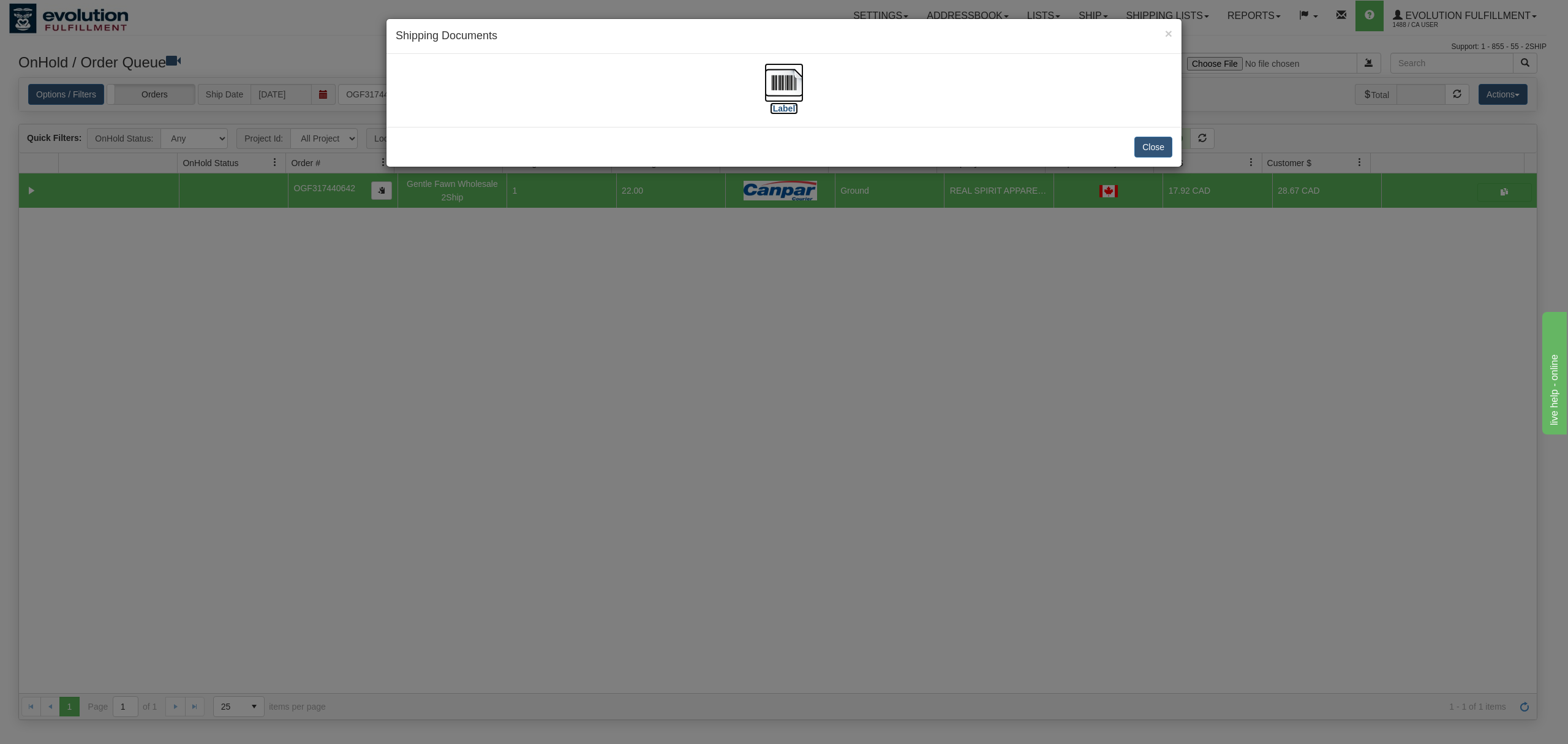
click at [787, 77] on img at bounding box center [784, 82] width 39 height 39
click at [1160, 150] on button "Close" at bounding box center [1153, 147] width 38 height 21
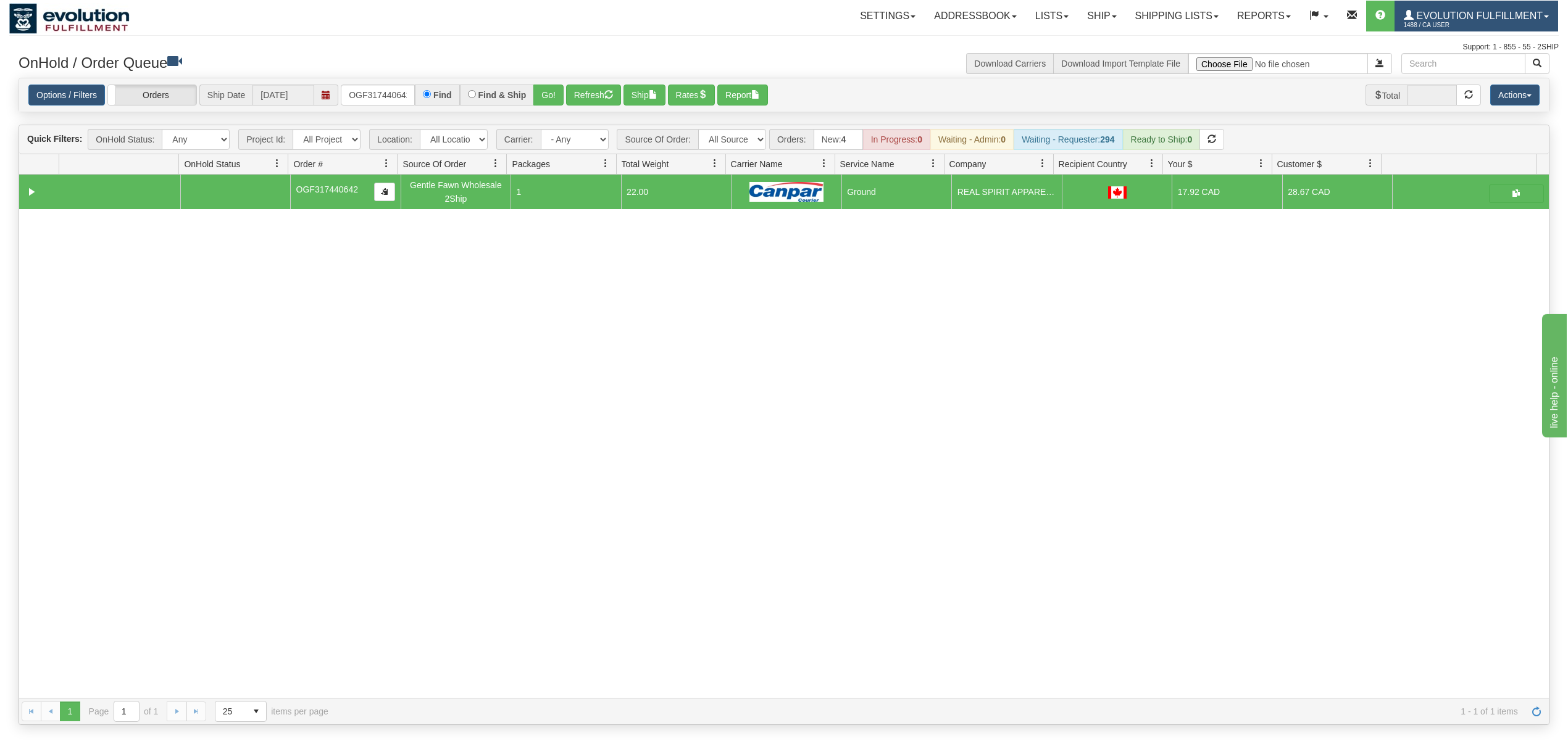
click at [1455, 9] on link "Evolution Fulfillment 1488 / CA User" at bounding box center [1476, 16] width 164 height 31
click at [1461, 72] on span "LOG OUT" at bounding box center [1476, 75] width 39 height 10
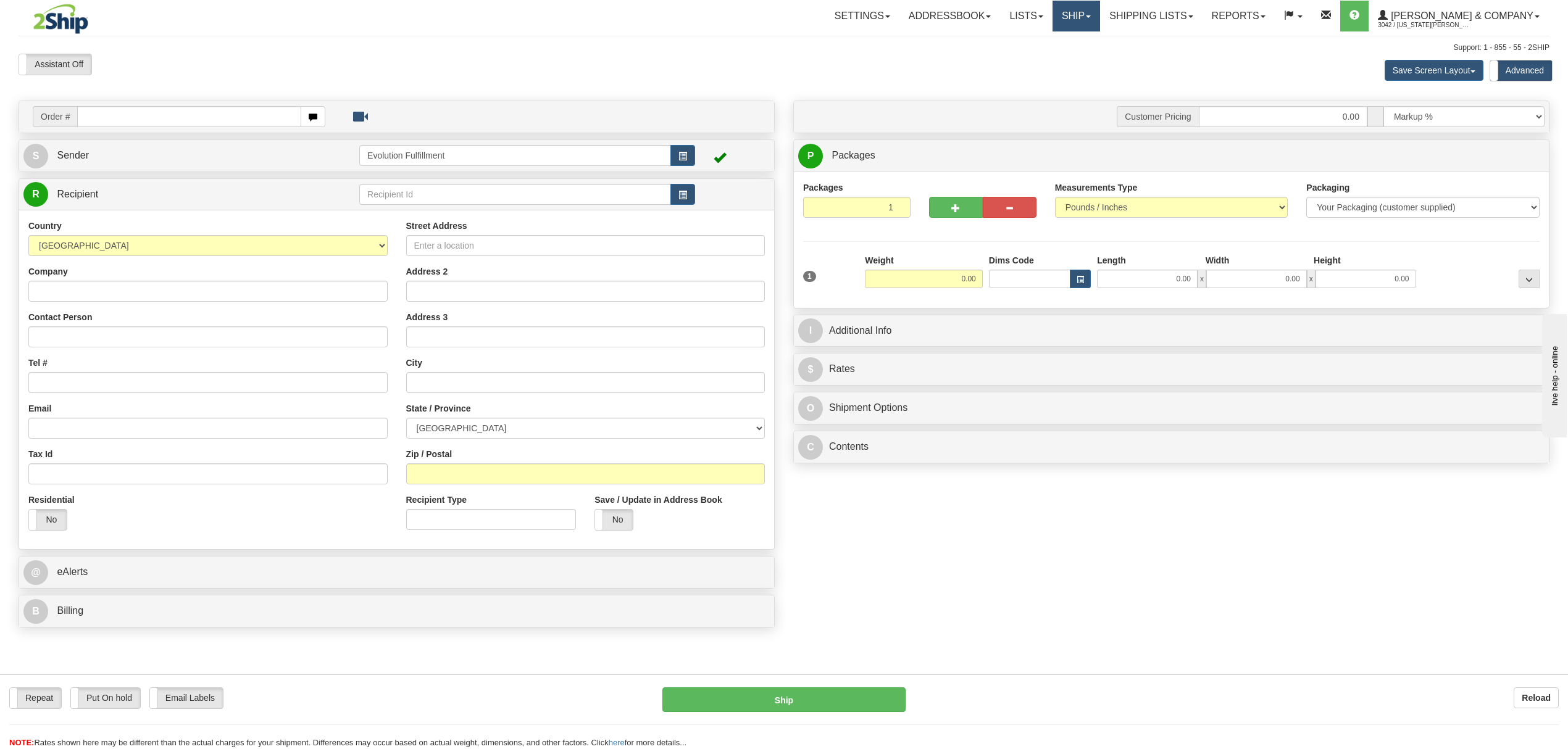
click at [1101, 18] on link "Ship" at bounding box center [1076, 16] width 47 height 31
click at [1092, 65] on link "OnHold / Order Queue" at bounding box center [1044, 59] width 112 height 16
